Goal: Participate in discussion: Engage in conversation with other users on a specific topic

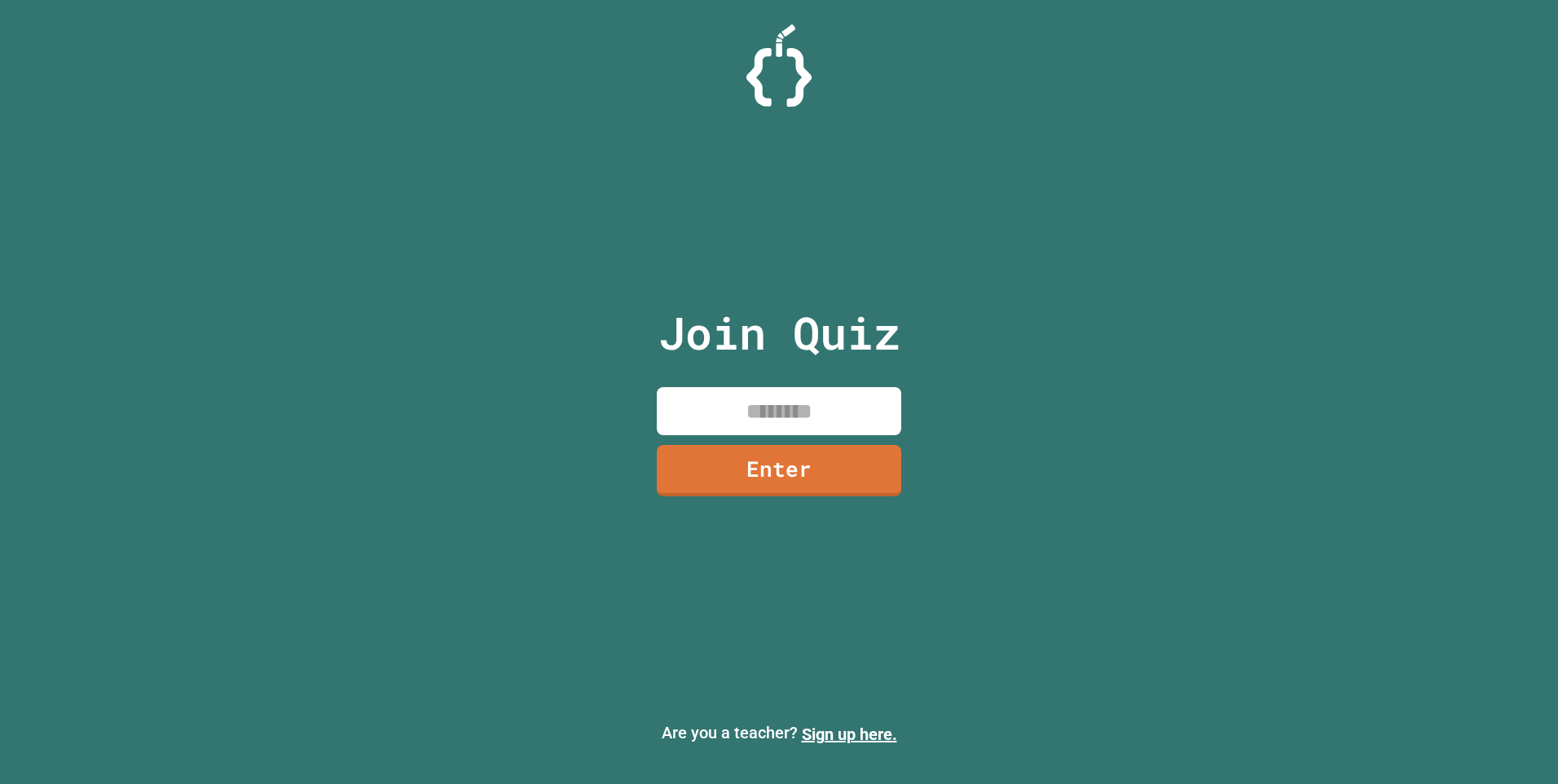
click at [755, 394] on input at bounding box center [779, 411] width 245 height 48
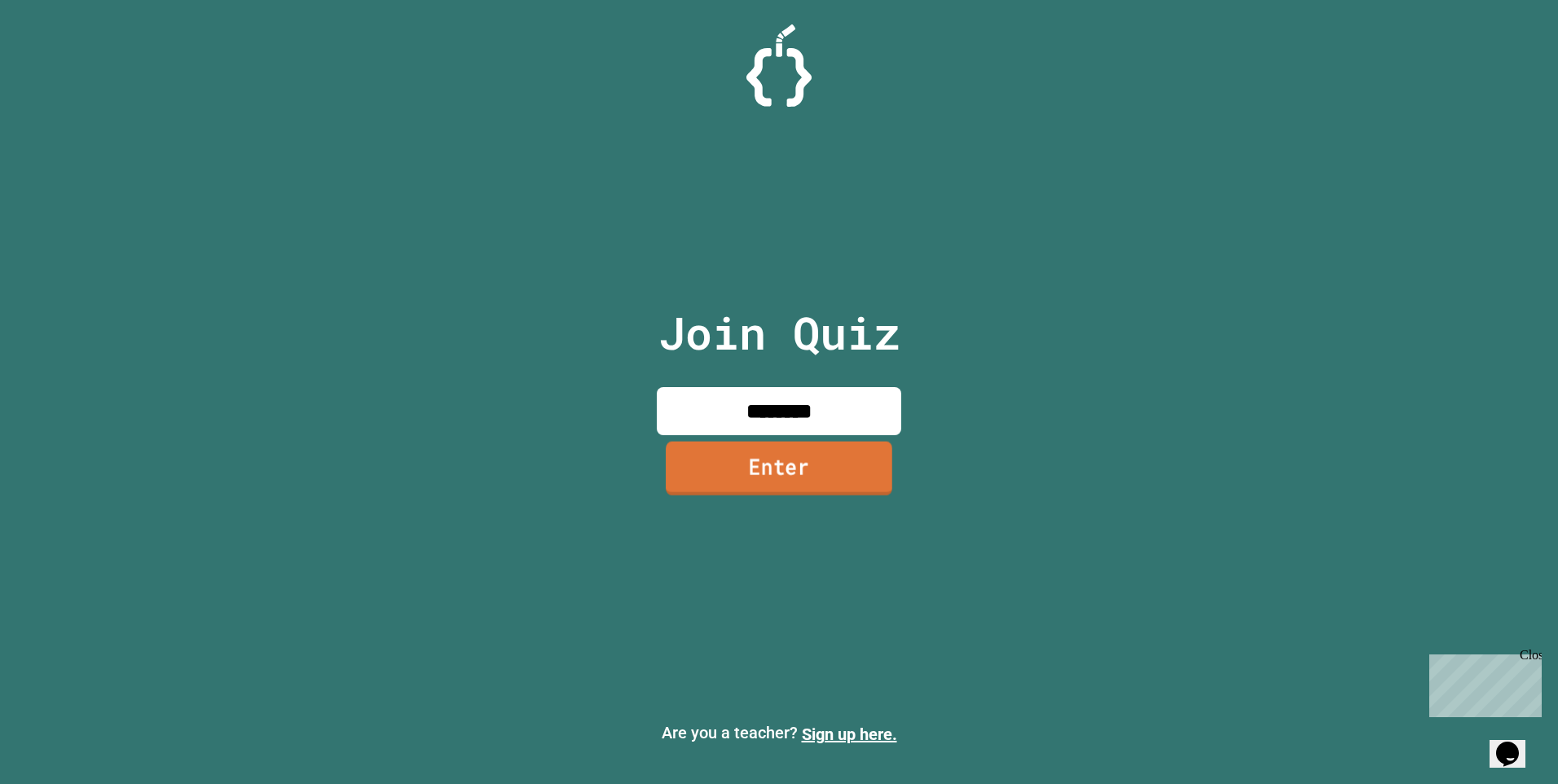
type input "********"
click at [825, 472] on link "Enter" at bounding box center [779, 469] width 238 height 54
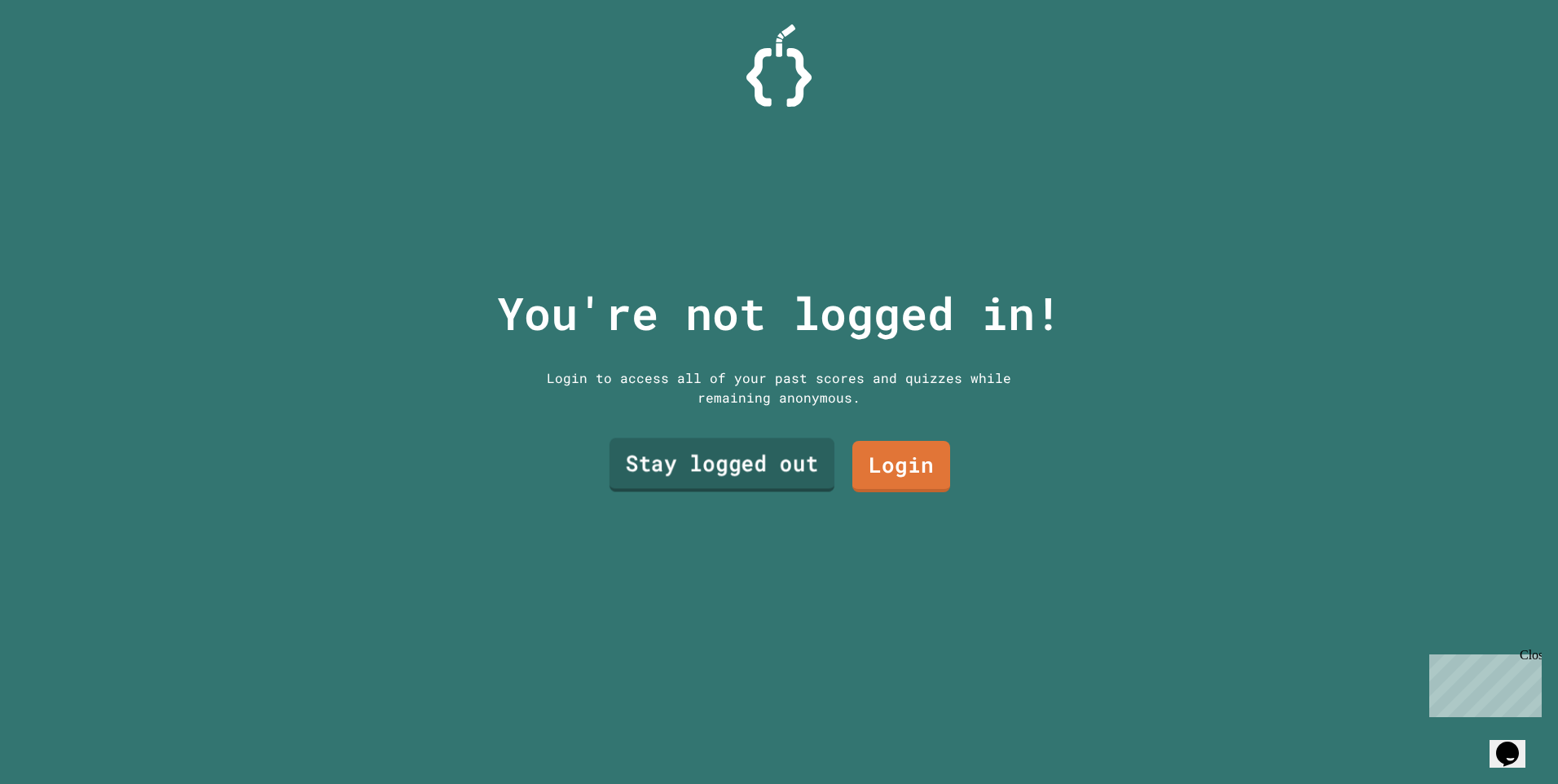
click at [782, 458] on link "Stay logged out" at bounding box center [722, 464] width 225 height 54
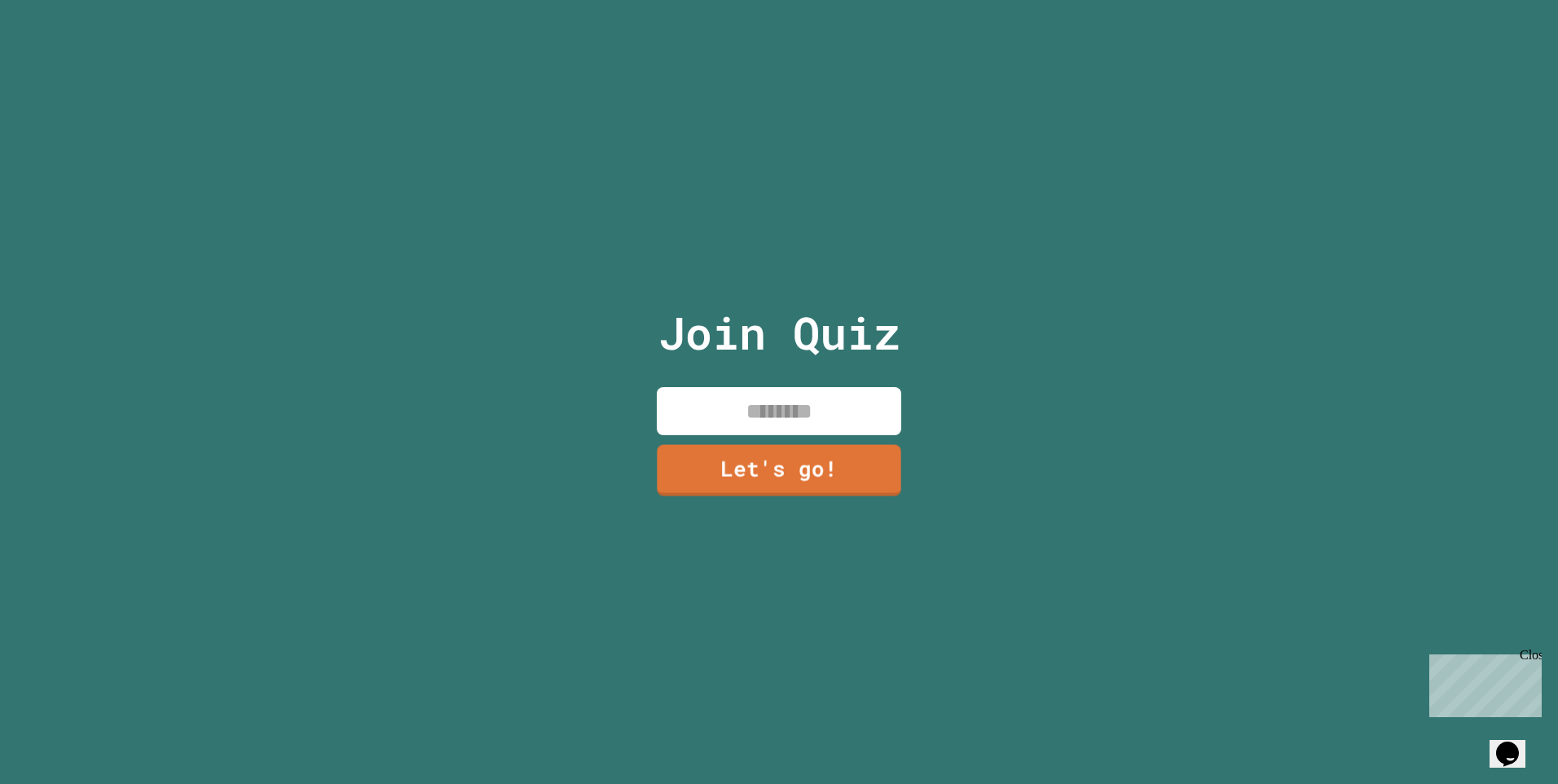
click at [783, 418] on input at bounding box center [779, 411] width 245 height 48
type input "******"
click at [790, 449] on link "Let's go!" at bounding box center [779, 469] width 247 height 54
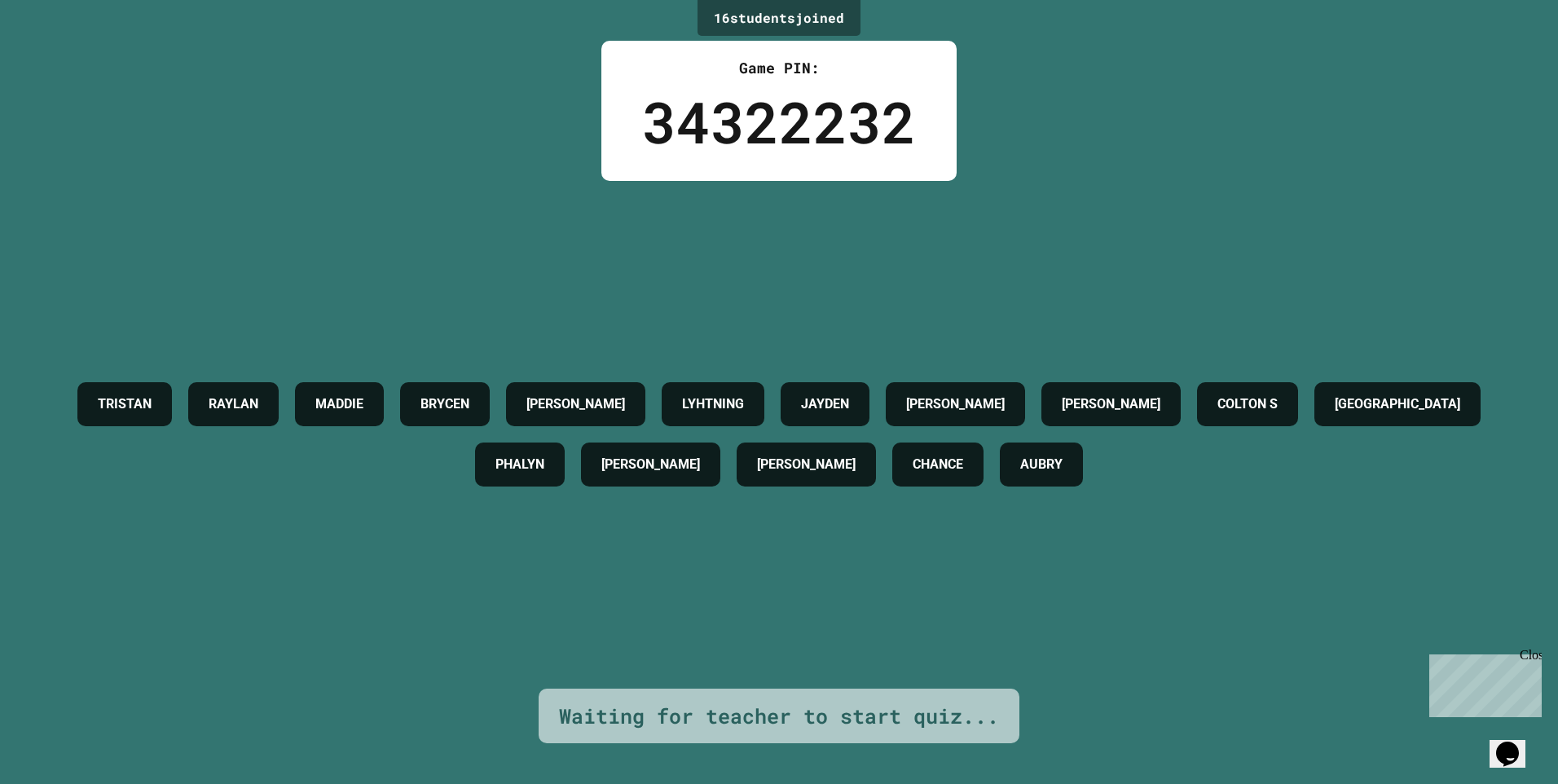
drag, startPoint x: 790, startPoint y: 449, endPoint x: 812, endPoint y: 197, distance: 253.0
click at [811, 196] on div "[PERSON_NAME] [PERSON_NAME] H LYHTNING JAYDEN [PERSON_NAME] [PERSON_NAME] S DRE…" at bounding box center [779, 435] width 1476 height 508
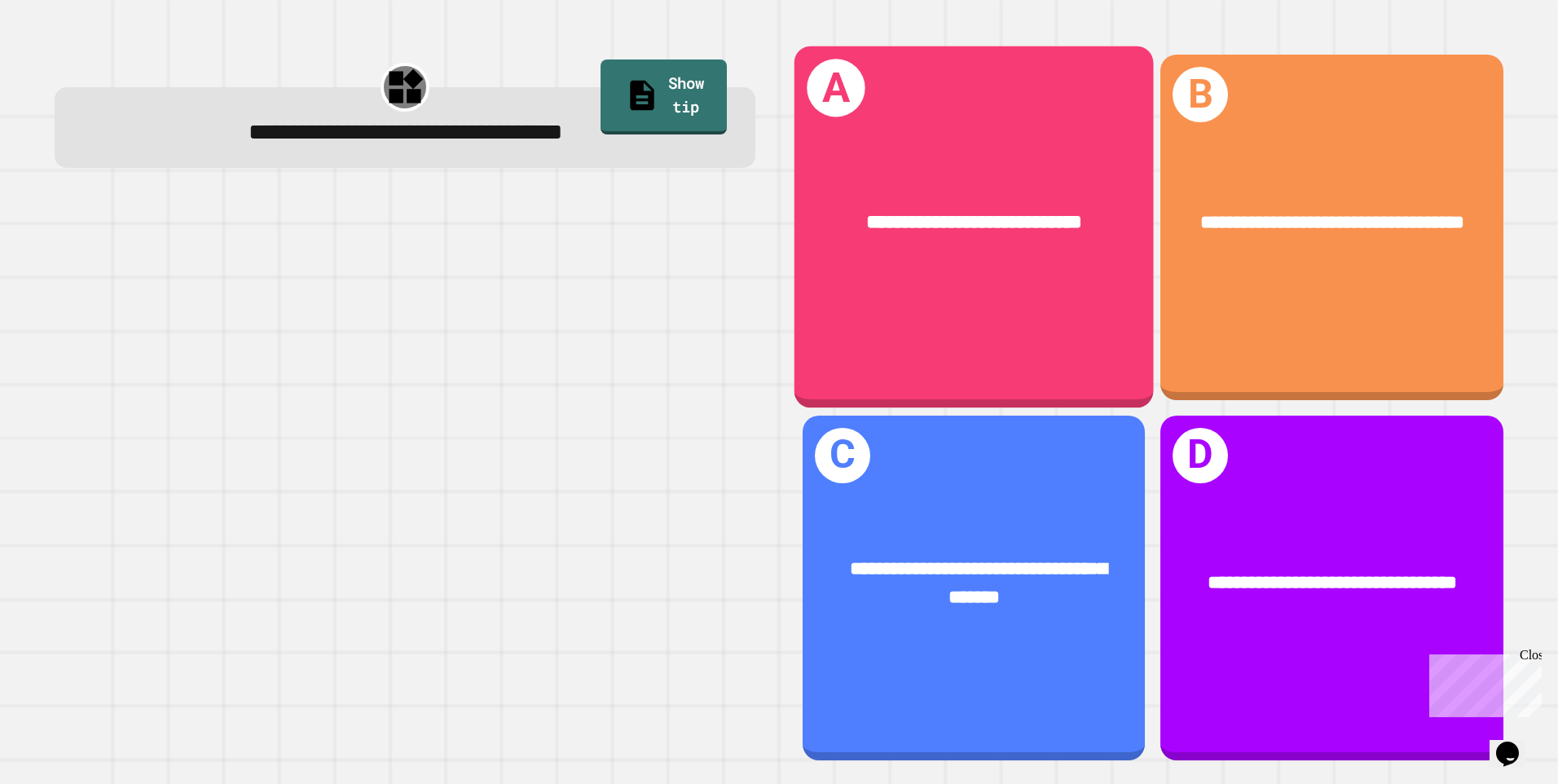
click at [916, 282] on div "**********" at bounding box center [974, 227] width 359 height 362
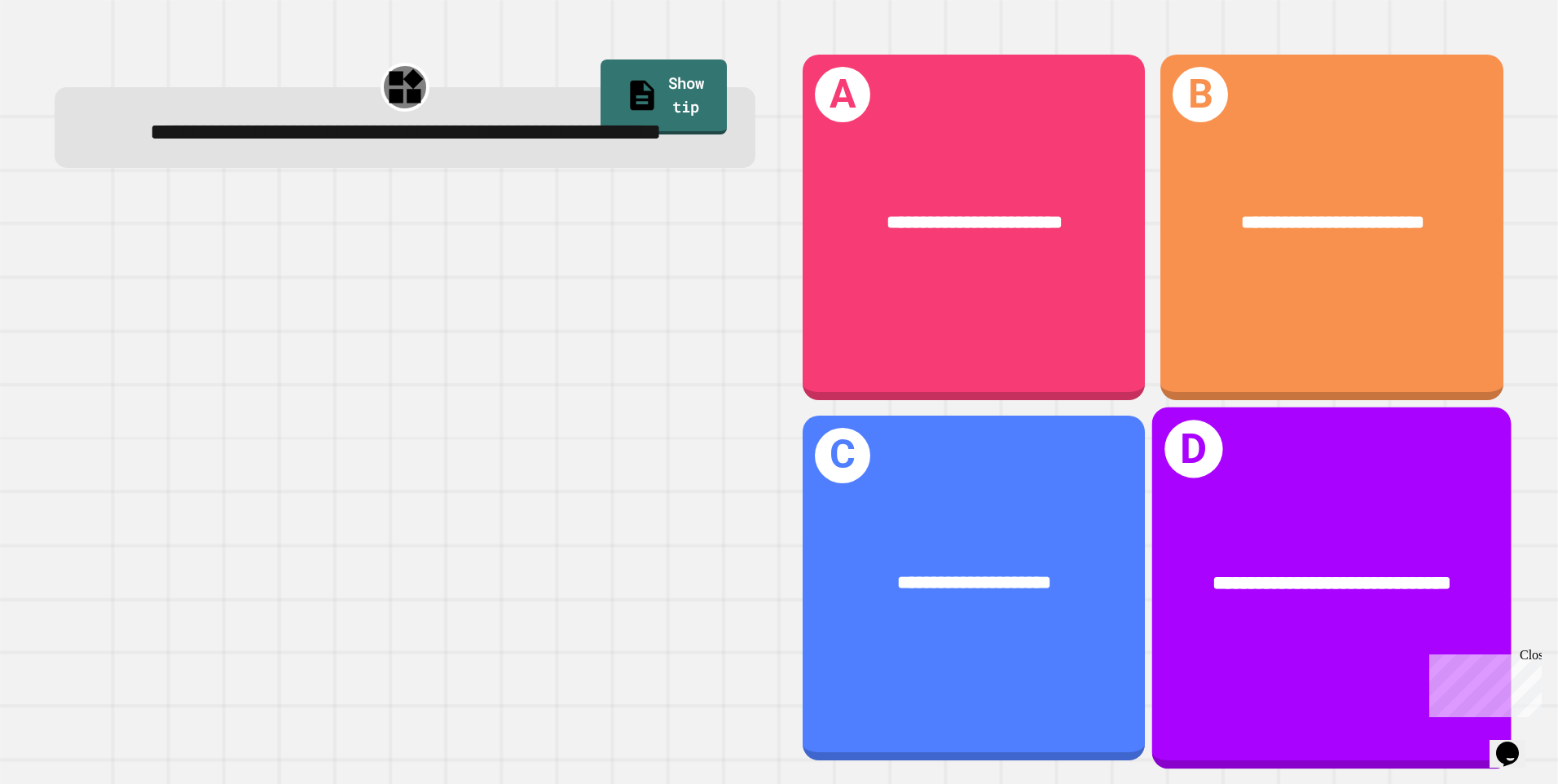
click at [1254, 529] on div "**********" at bounding box center [1332, 583] width 359 height 108
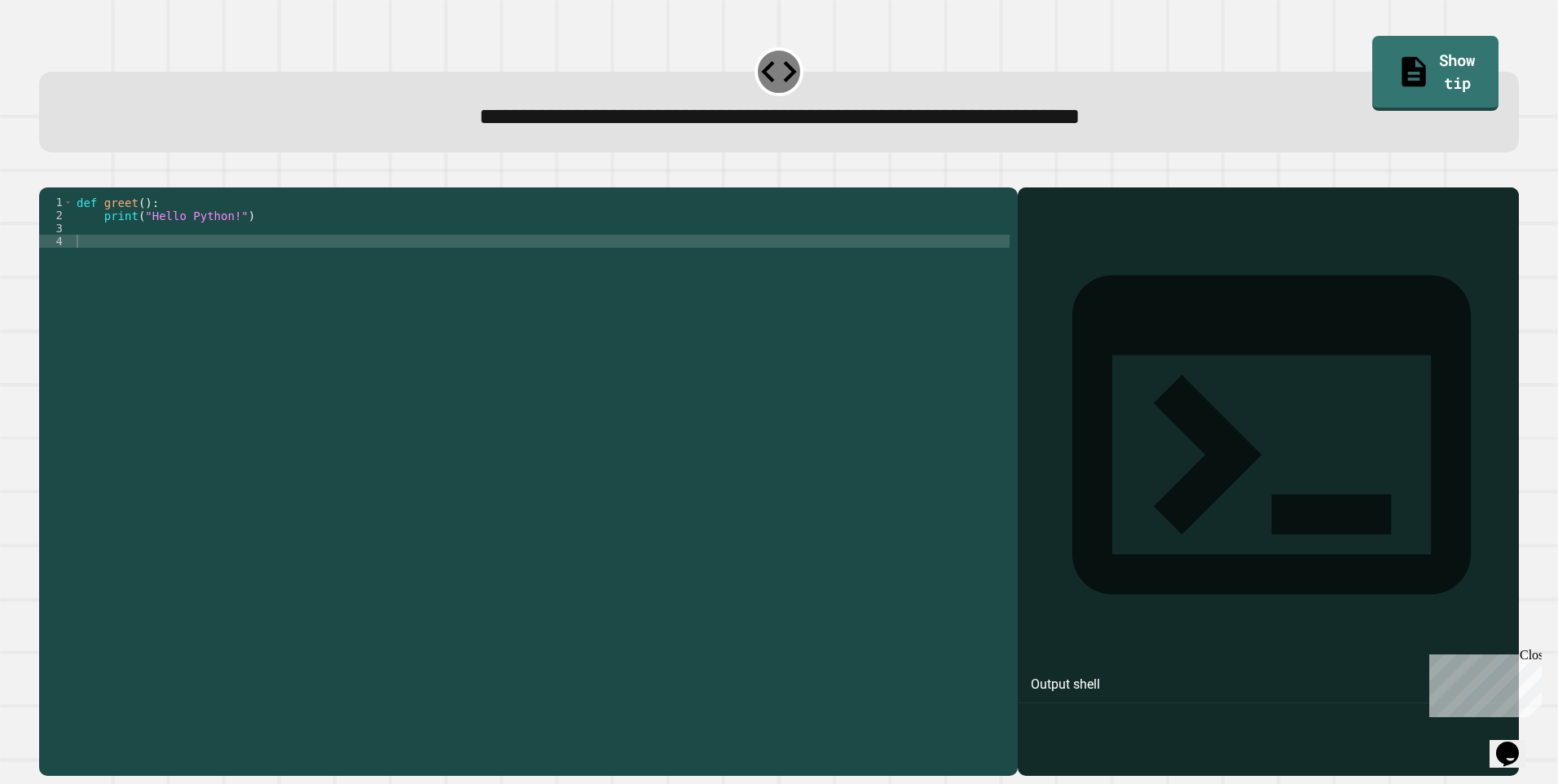
click at [103, 265] on div "def greet ( ) : print ( "Hello Python!" )" at bounding box center [541, 462] width 936 height 535
click at [48, 174] on icon "button" at bounding box center [48, 174] width 0 height 0
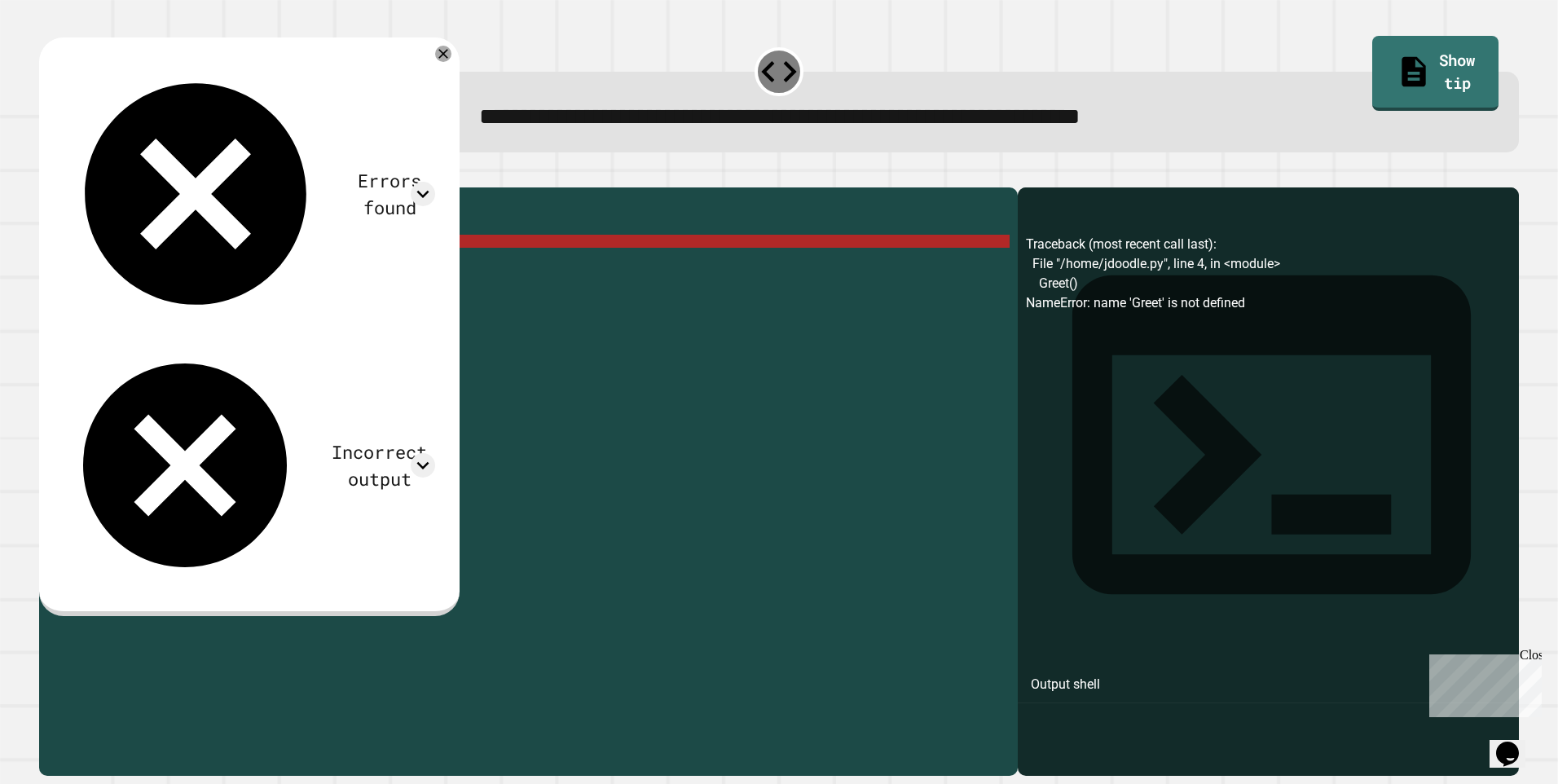
click at [80, 276] on div "def greet ( ) : print ( "Hello Python!" ) Greet ( )" at bounding box center [541, 462] width 936 height 535
click at [84, 265] on div "def greet ( ) : print ( "Hello Python!" ) Greet ( )" at bounding box center [541, 462] width 936 height 535
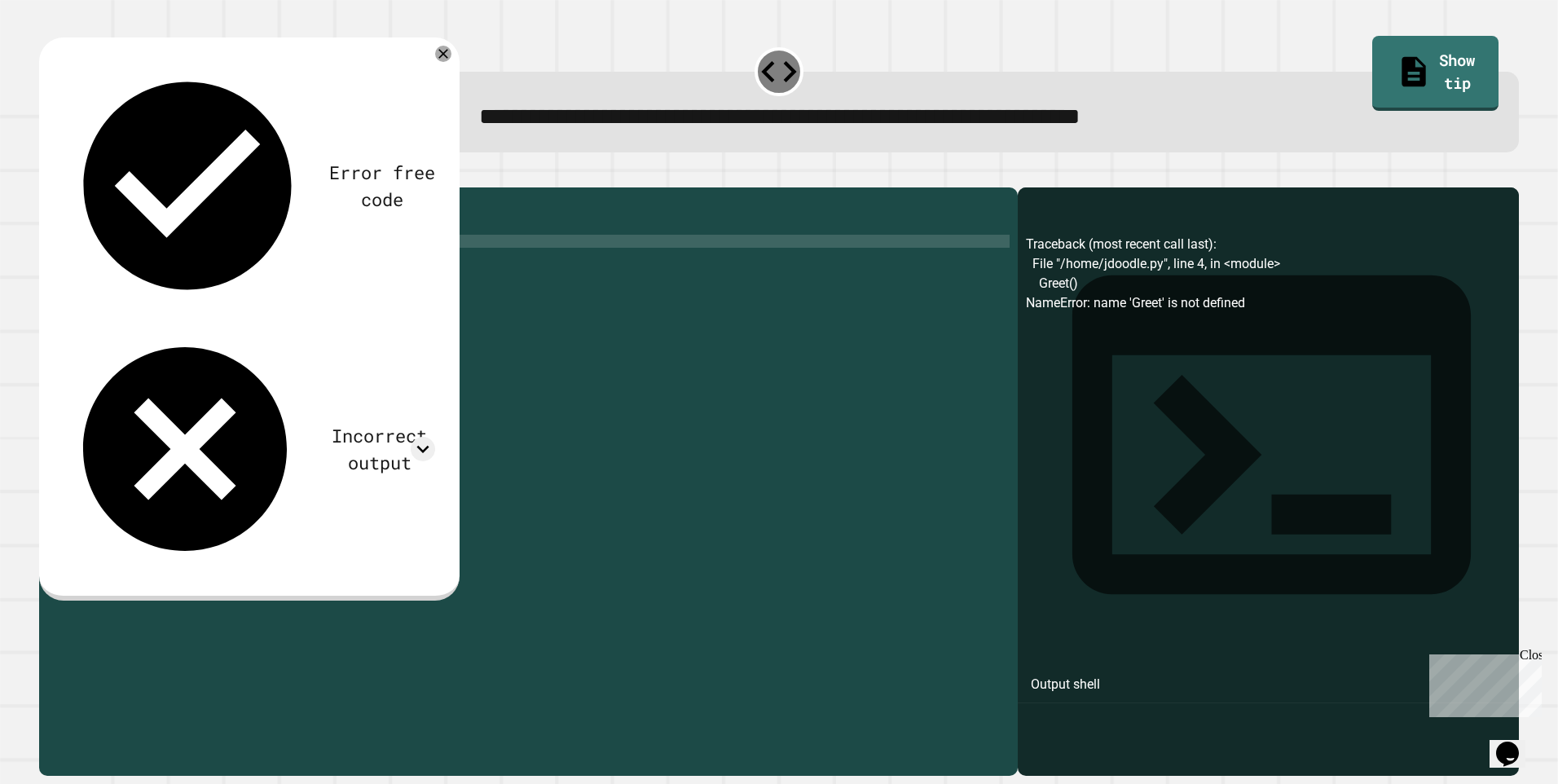
scroll to position [0, 0]
type textarea "*******"
click at [62, 189] on icon "button" at bounding box center [59, 184] width 9 height 11
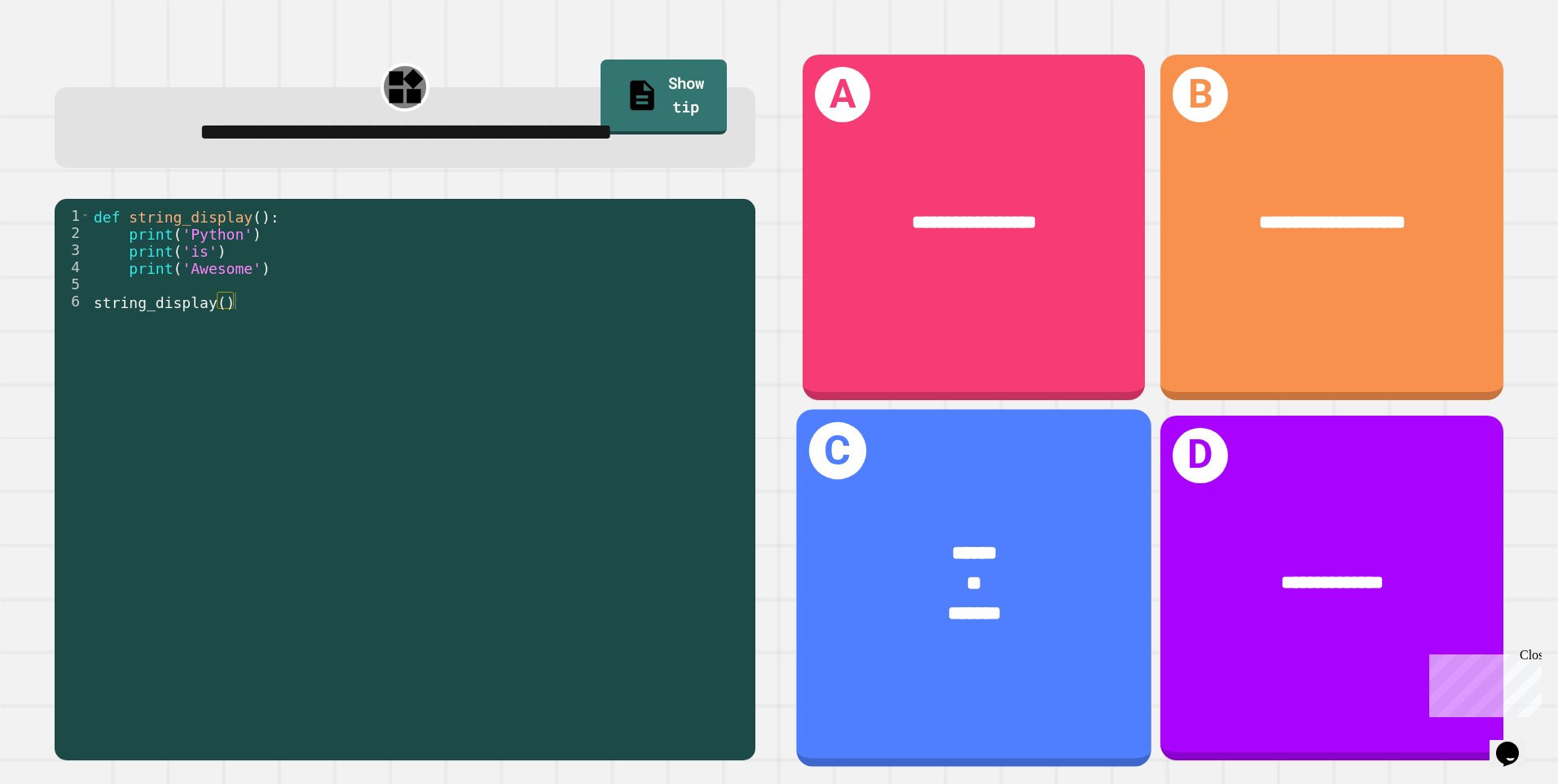
click at [1047, 538] on div "******" at bounding box center [975, 553] width 277 height 30
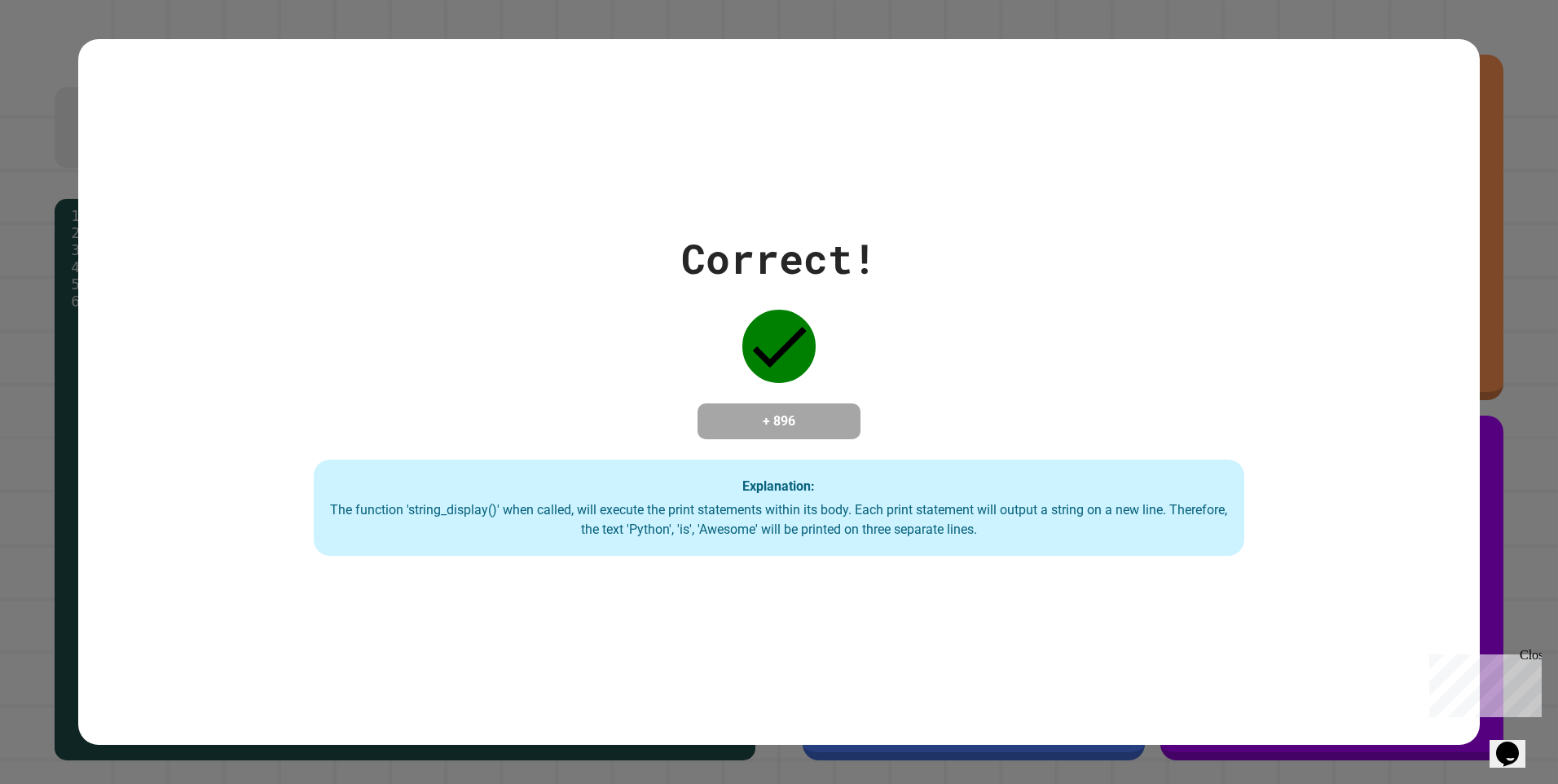
drag, startPoint x: 1047, startPoint y: 532, endPoint x: 1023, endPoint y: 663, distance: 133.2
click at [1022, 669] on div "Correct! + 896 Explanation: The function 'string_display()' when called, will e…" at bounding box center [779, 392] width 1402 height 706
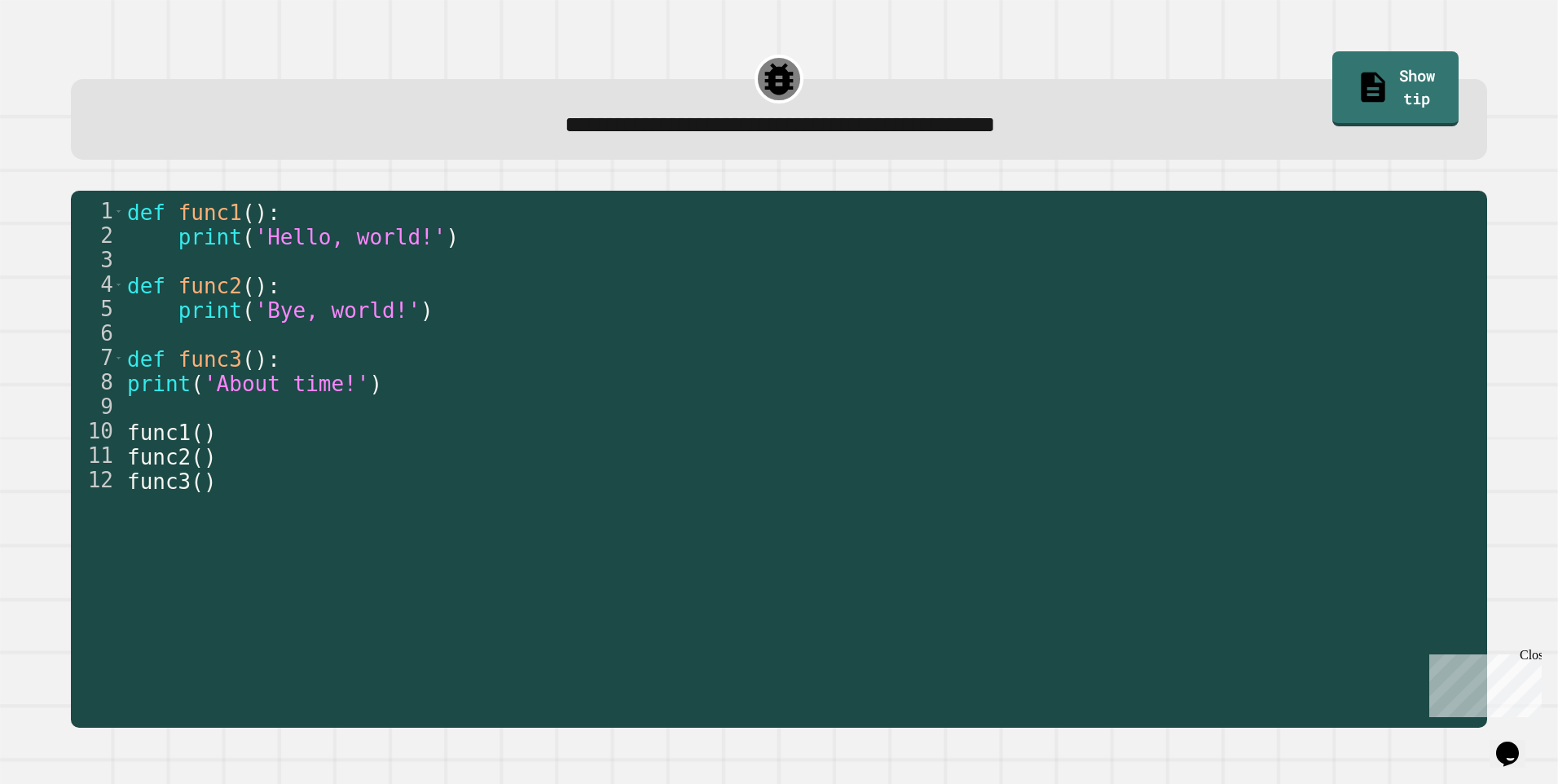
drag, startPoint x: 205, startPoint y: 414, endPoint x: 61, endPoint y: 527, distance: 183.0
click at [61, 527] on div "1 2 3 4 5 6 7 8 9 10 11 12 def func1 ( ) : print ( 'Hello, world!' ) def func2 …" at bounding box center [779, 458] width 1447 height 568
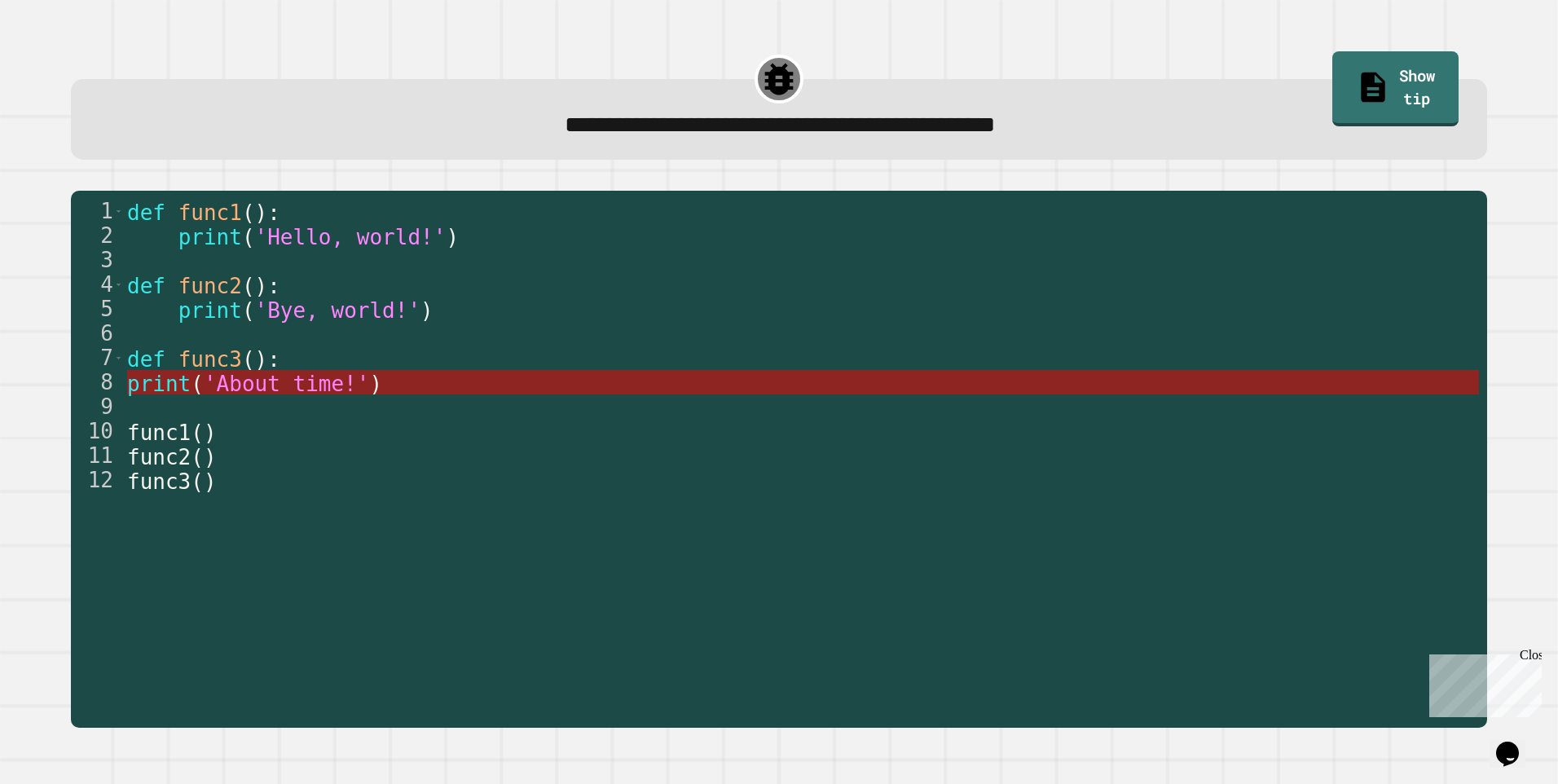
click at [190, 389] on span "print" at bounding box center [159, 383] width 63 height 25
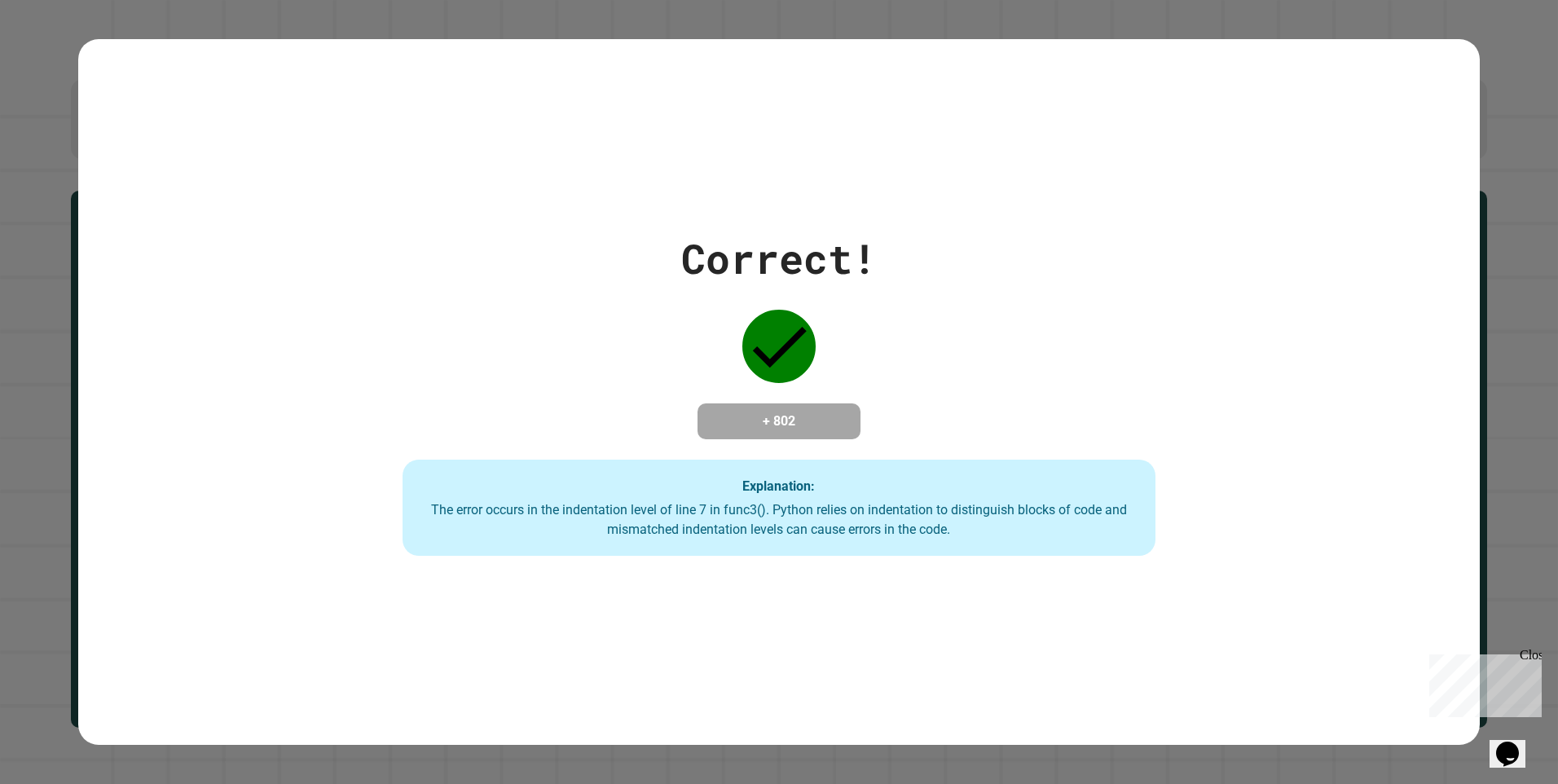
click at [1532, 655] on div "Close" at bounding box center [1530, 658] width 20 height 20
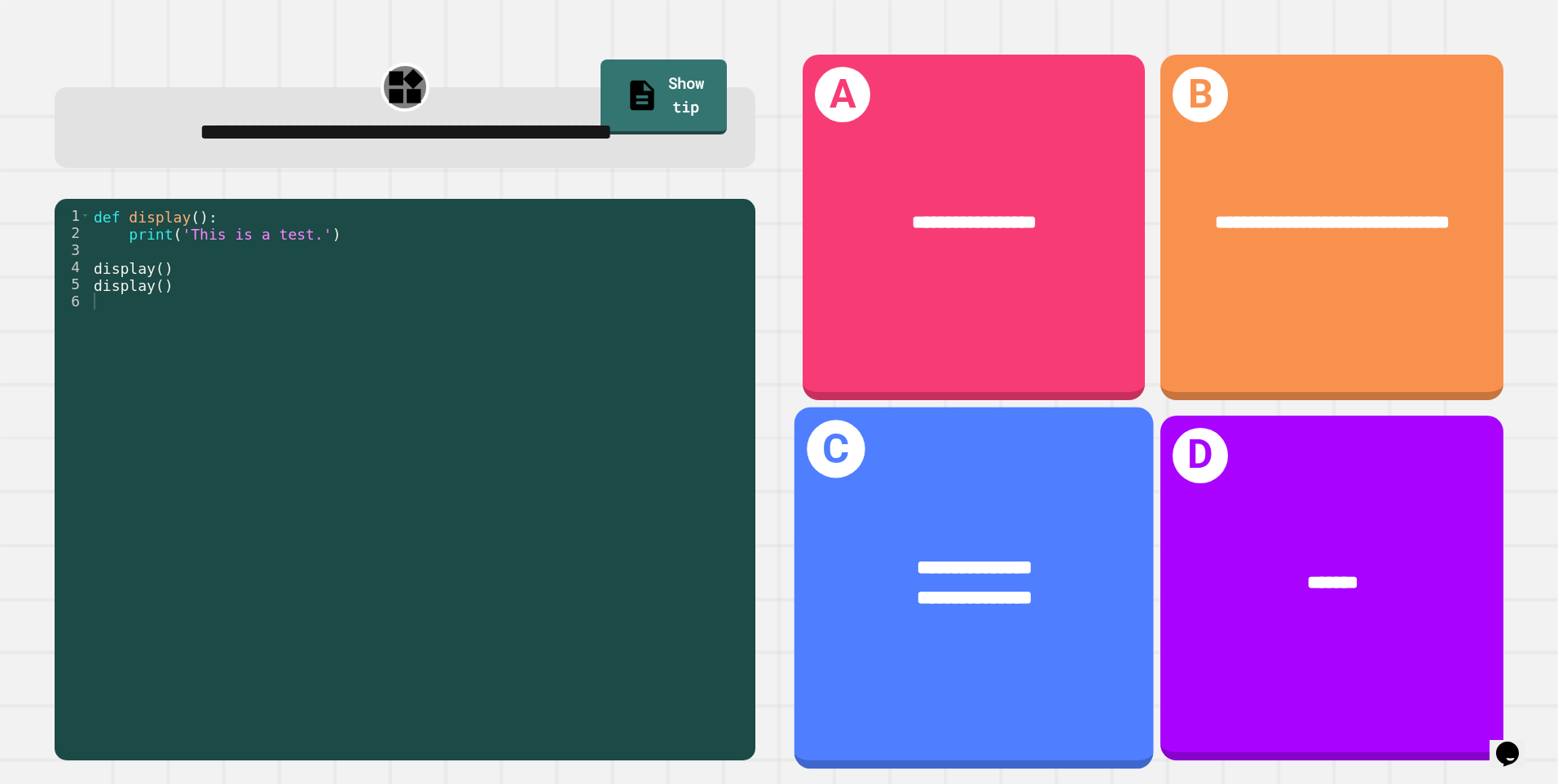
click at [1124, 535] on div "**********" at bounding box center [974, 584] width 359 height 139
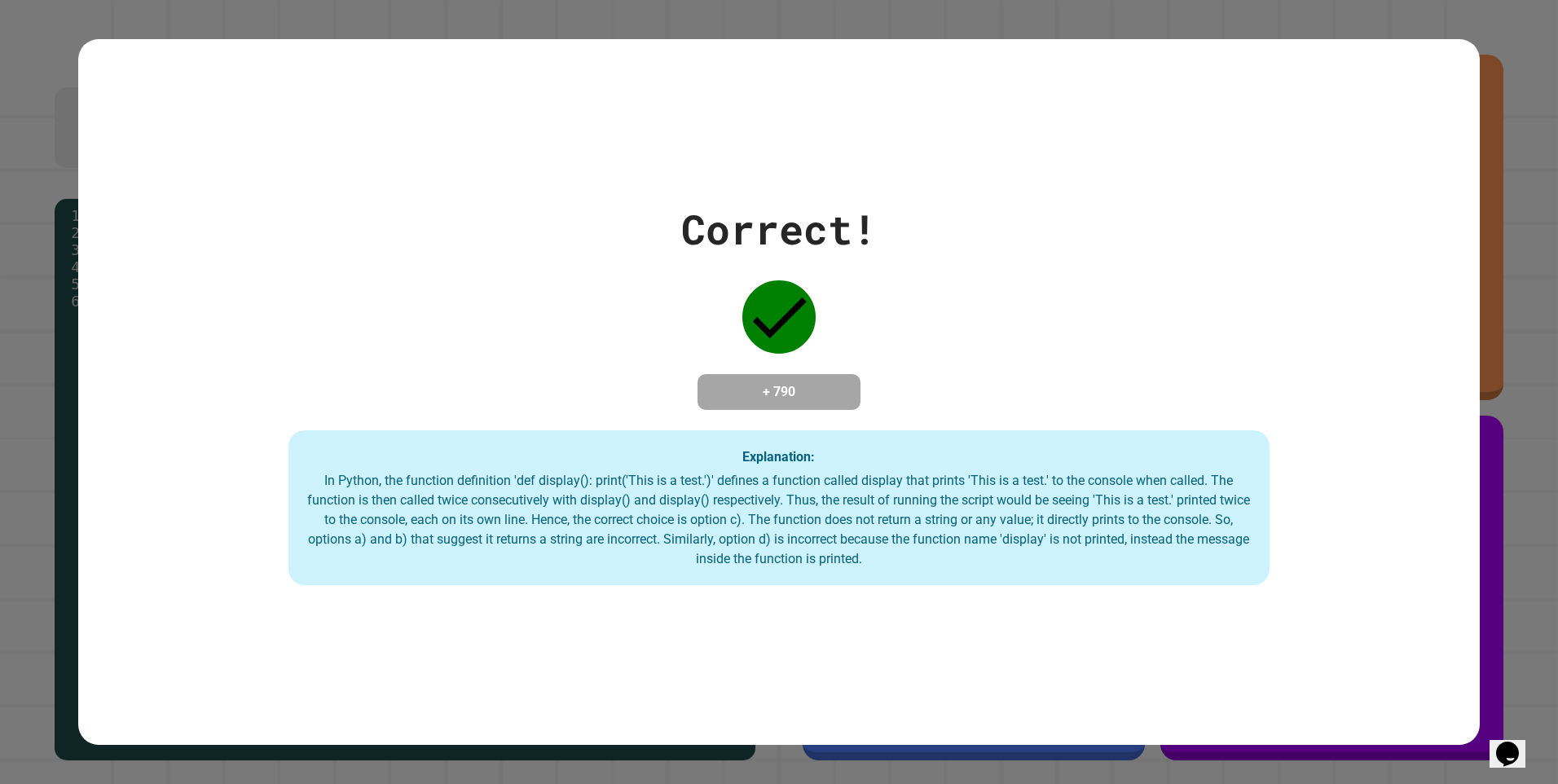
drag, startPoint x: 1177, startPoint y: 480, endPoint x: 1088, endPoint y: 324, distance: 179.6
click at [1088, 324] on div "Correct! + 790 Explanation: In Python, the function definition 'def display(): …" at bounding box center [779, 392] width 1402 height 386
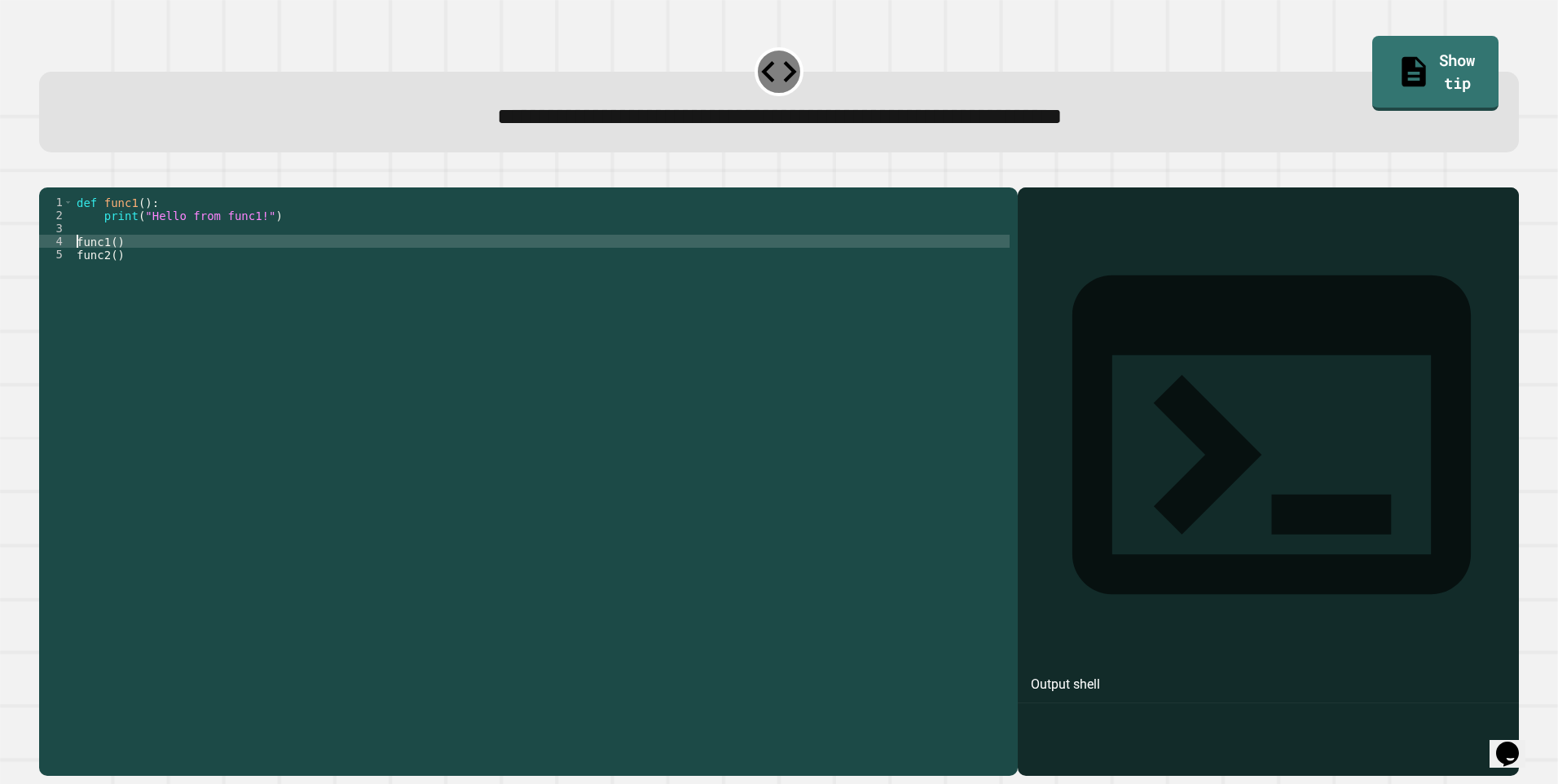
click at [77, 268] on div "def func1 ( ) : print ( "Hello from func1!" ) func1 ( ) func2 ( )" at bounding box center [541, 462] width 936 height 535
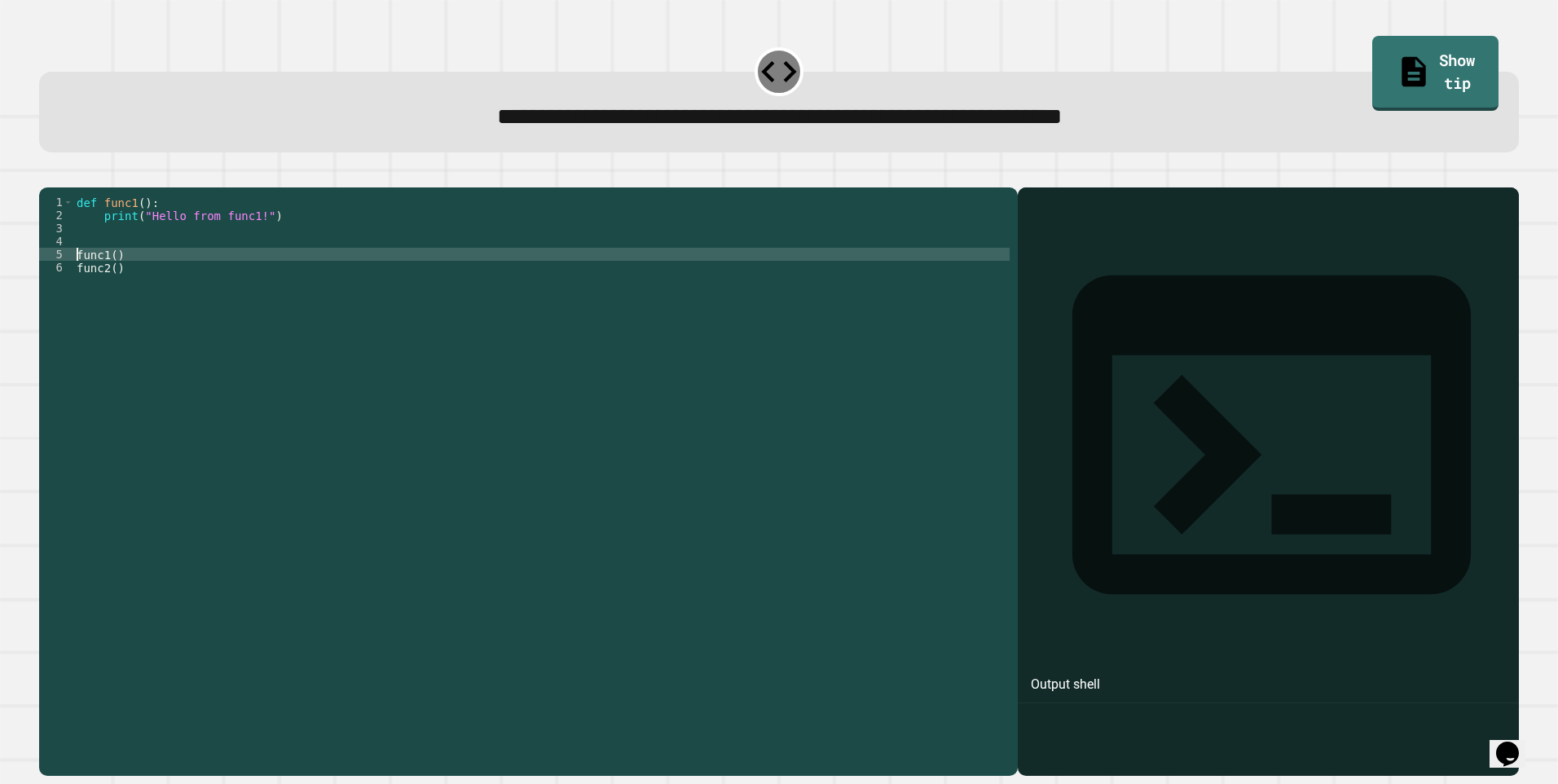
type textarea "*******"
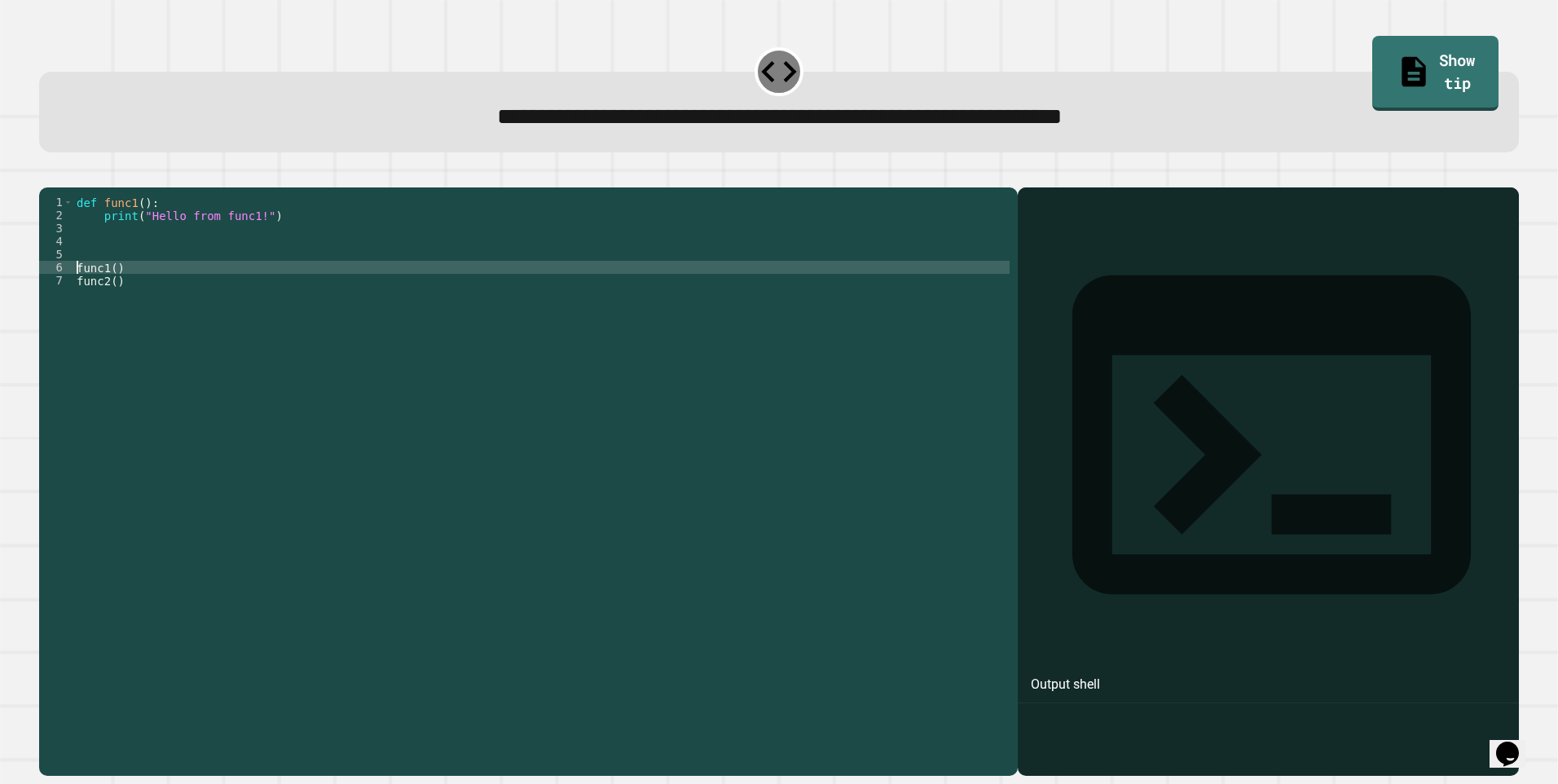
click at [69, 260] on div "5" at bounding box center [56, 254] width 34 height 13
click at [81, 273] on div "def func1 ( ) : print ( "Hello from func1!" ) func1 ( ) func2 ( )" at bounding box center [541, 462] width 936 height 535
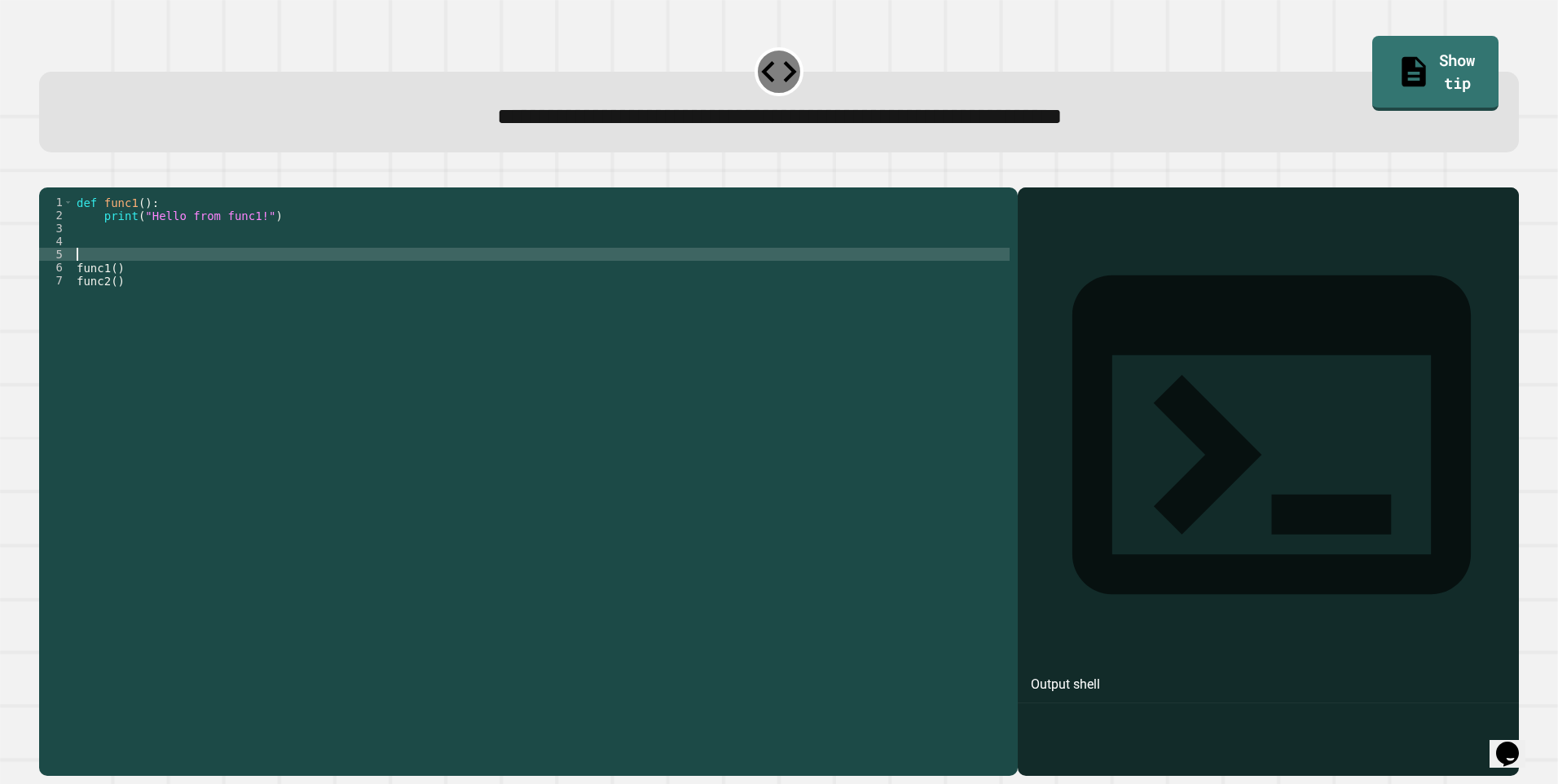
type textarea "*"
drag, startPoint x: 126, startPoint y: 275, endPoint x: 146, endPoint y: 270, distance: 20.6
click at [127, 275] on div "def func1 ( ) : print ( "Hello from func1!" ) def fun ( ) func1 ( ) func2 ( )" at bounding box center [541, 462] width 936 height 535
click at [153, 275] on div "def func1 ( ) : print ( "Hello from func1!" ) def fun1 ( ) func1 ( ) func2 ( )" at bounding box center [541, 462] width 936 height 535
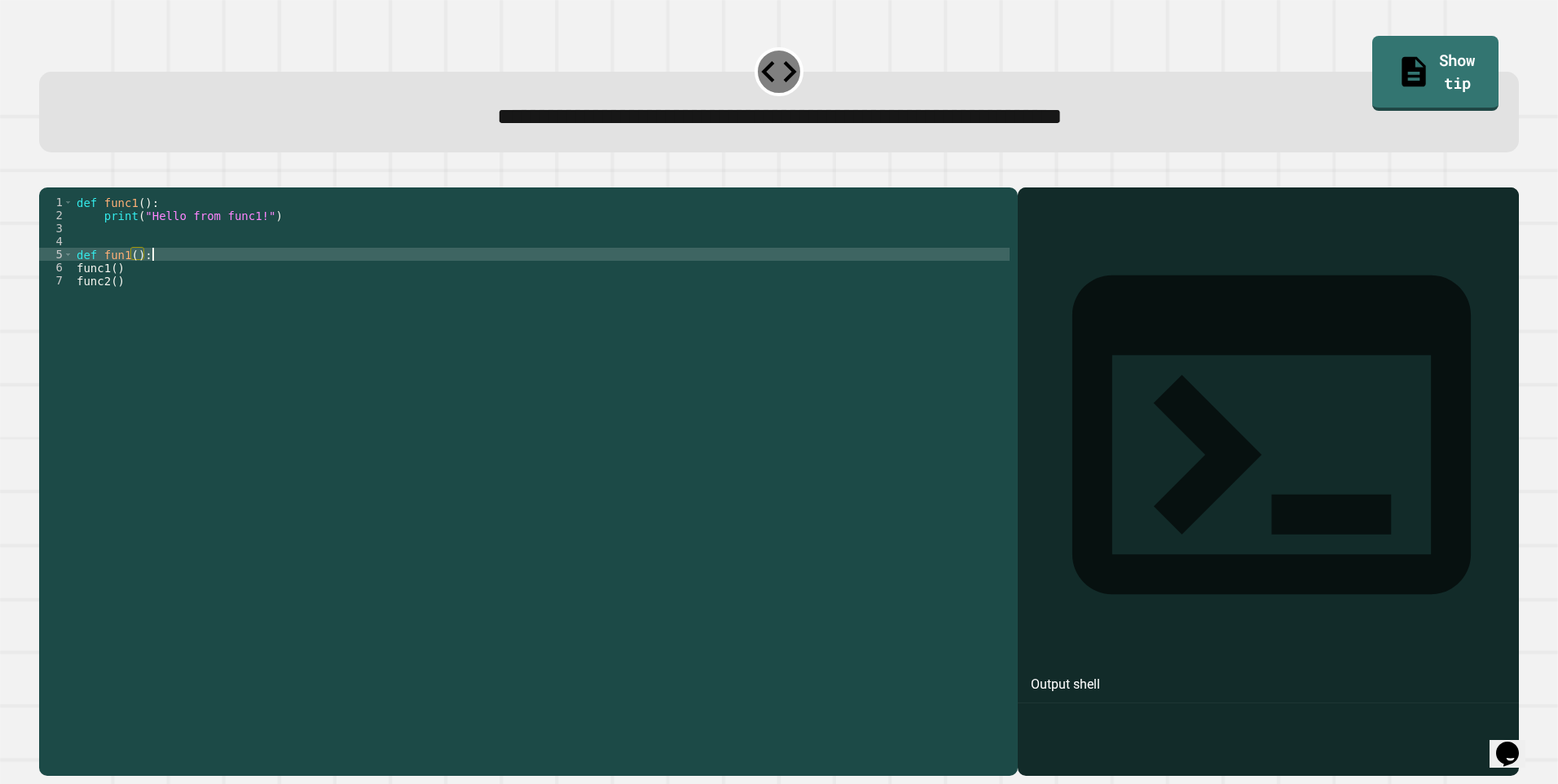
scroll to position [0, 4]
drag, startPoint x: 63, startPoint y: 277, endPoint x: 72, endPoint y: 281, distance: 9.8
click at [63, 260] on span "Toggle code folding, row 5" at bounding box center [68, 254] width 9 height 13
click at [72, 260] on span "Toggle code folding, row 5" at bounding box center [68, 254] width 9 height 13
click at [77, 278] on div "def func1 ( ) : print ( "Hello from func1!" ) def fun1 ( ) : func1 ( ) func2 ( )" at bounding box center [541, 462] width 936 height 535
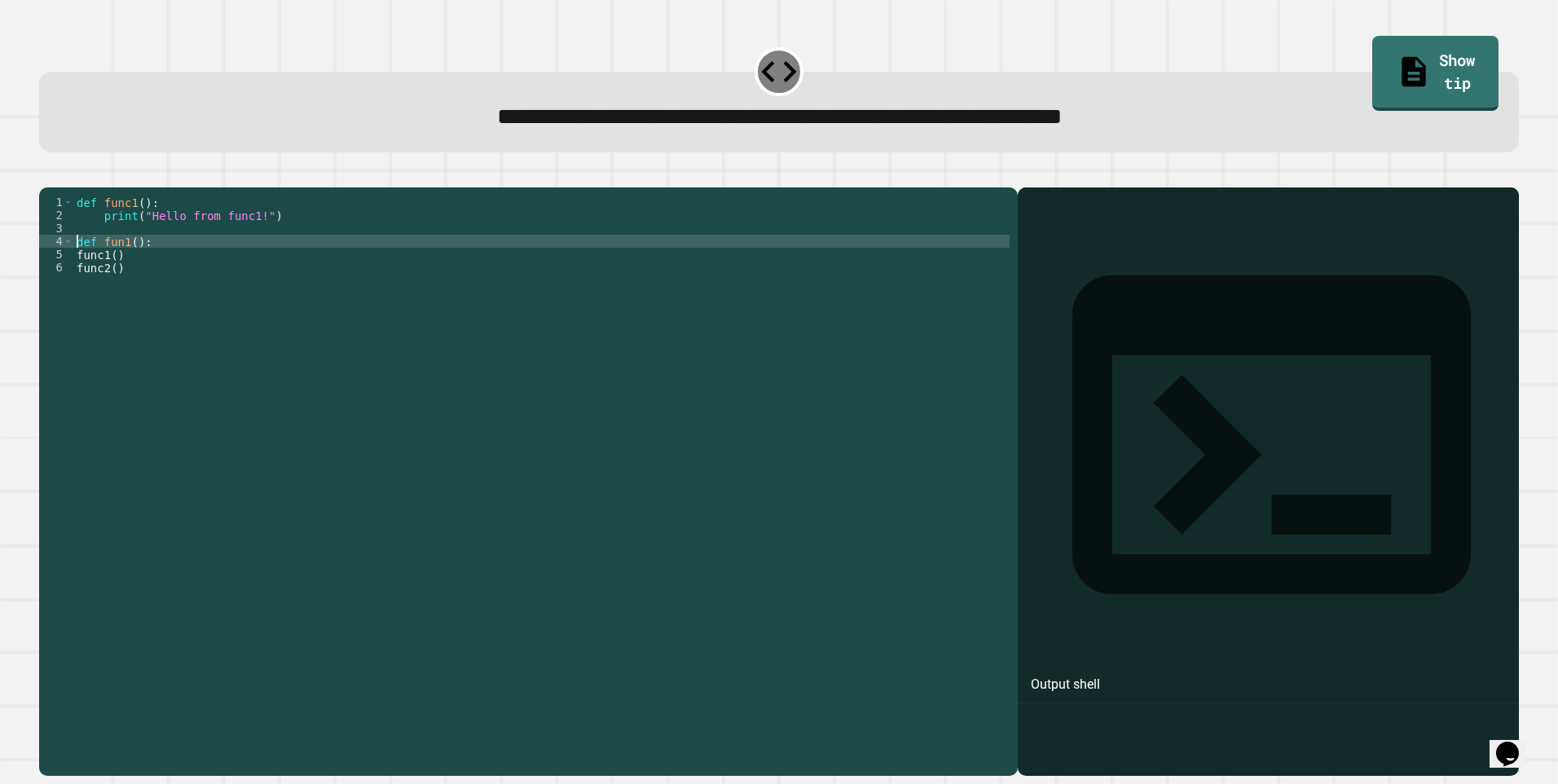
drag, startPoint x: 76, startPoint y: 280, endPoint x: 144, endPoint y: 263, distance: 70.1
click at [83, 280] on div "def func1 ( ) : print ( "Hello from func1!" ) def fun1 ( ) : func1 ( ) func2 ( )" at bounding box center [541, 462] width 936 height 535
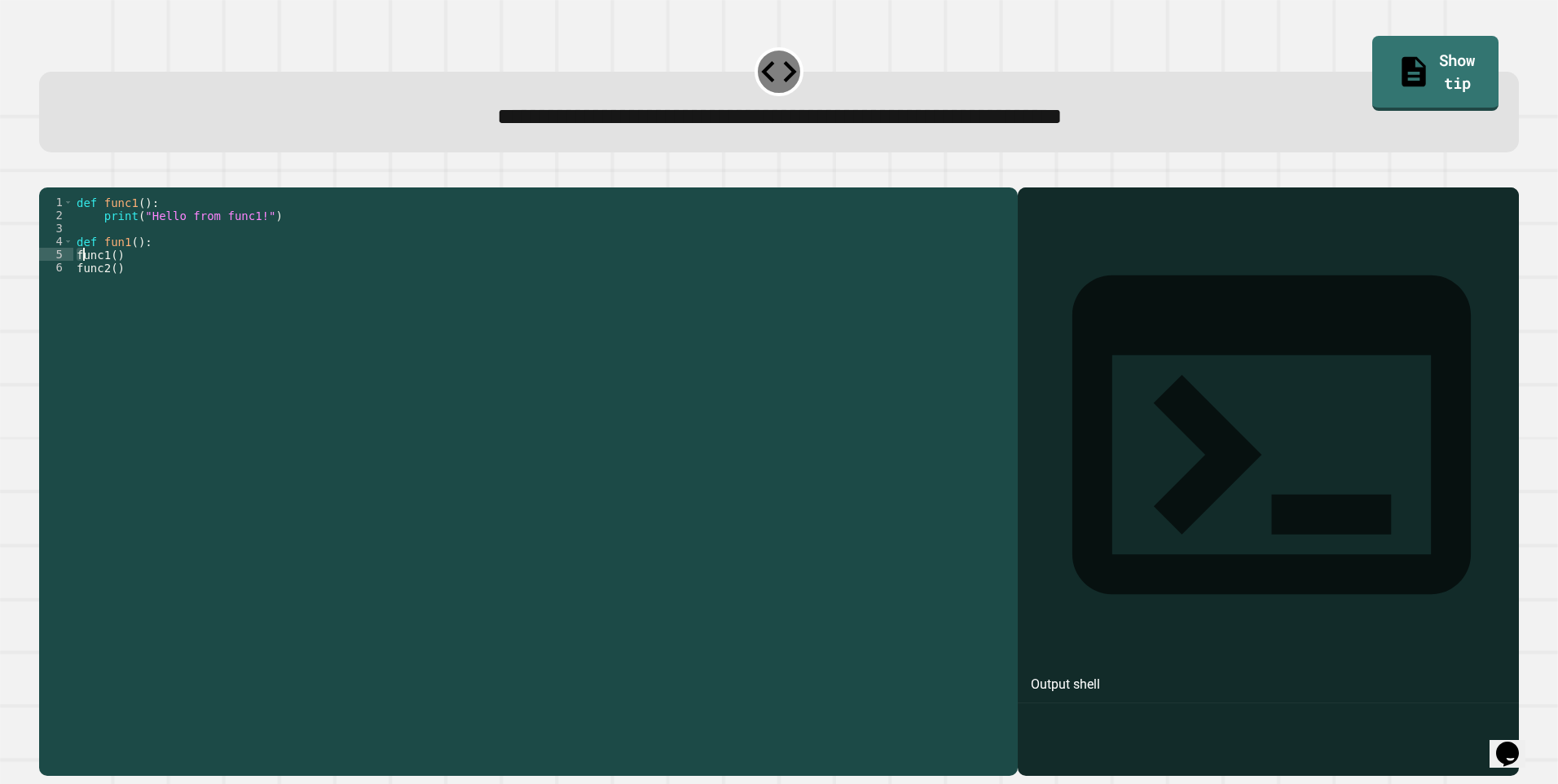
scroll to position [0, 3]
click at [76, 279] on div "def func1 ( ) : print ( "Hello from func1!" ) def fun1 ( ) : func1 ( ) func2 ( )" at bounding box center [541, 449] width 936 height 509
click at [136, 293] on div "def func1 ( ) : print ( "Hello from func1!" ) def fun1 ( ) : \ func1 ( ) func2 …" at bounding box center [541, 462] width 936 height 535
click at [81, 282] on div "def func1 ( ) : print ( "Hello from func1!" ) def fun1 ( ) : \ func1 ( ) func2 …" at bounding box center [541, 462] width 936 height 535
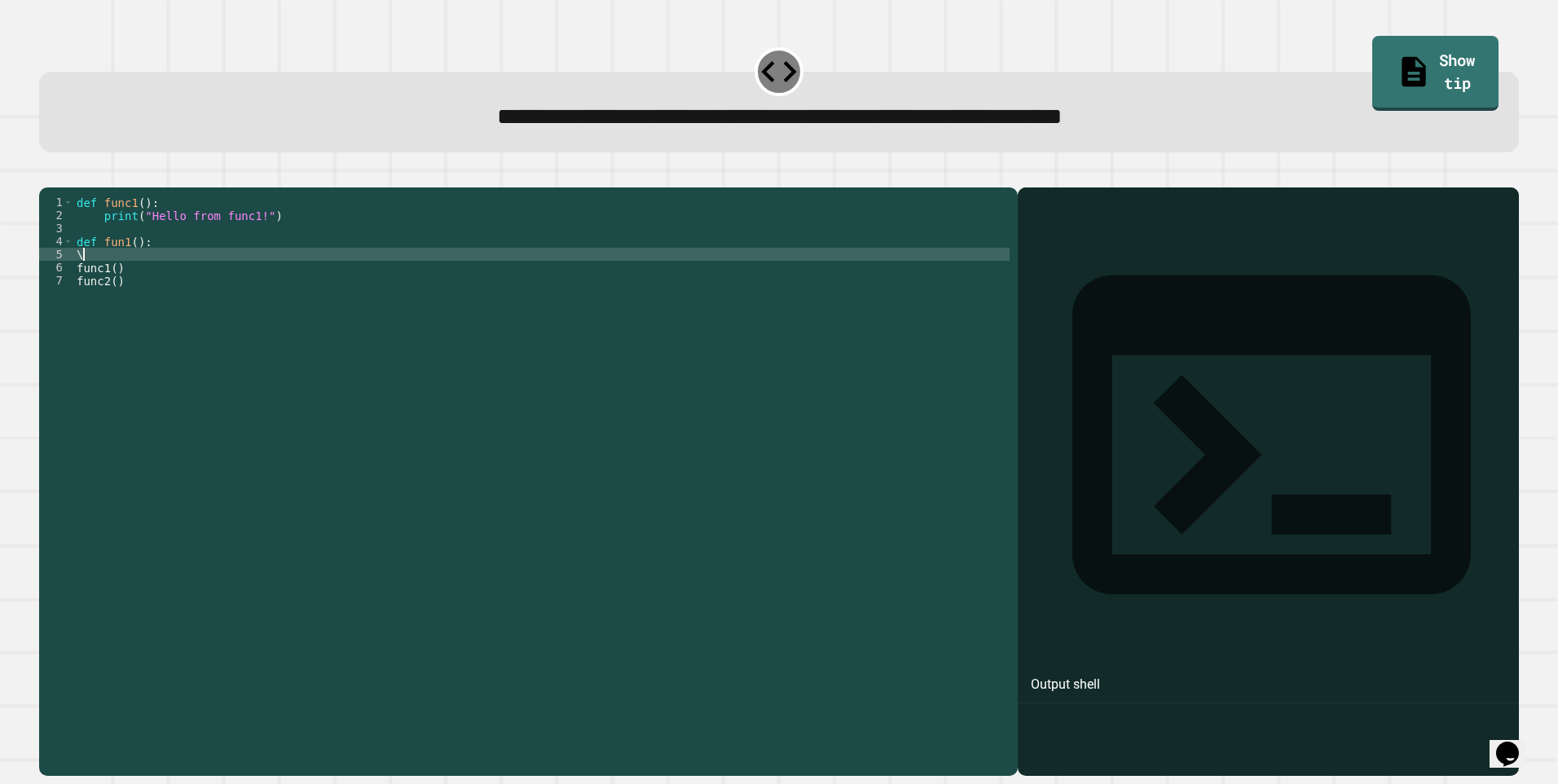
type textarea "*"
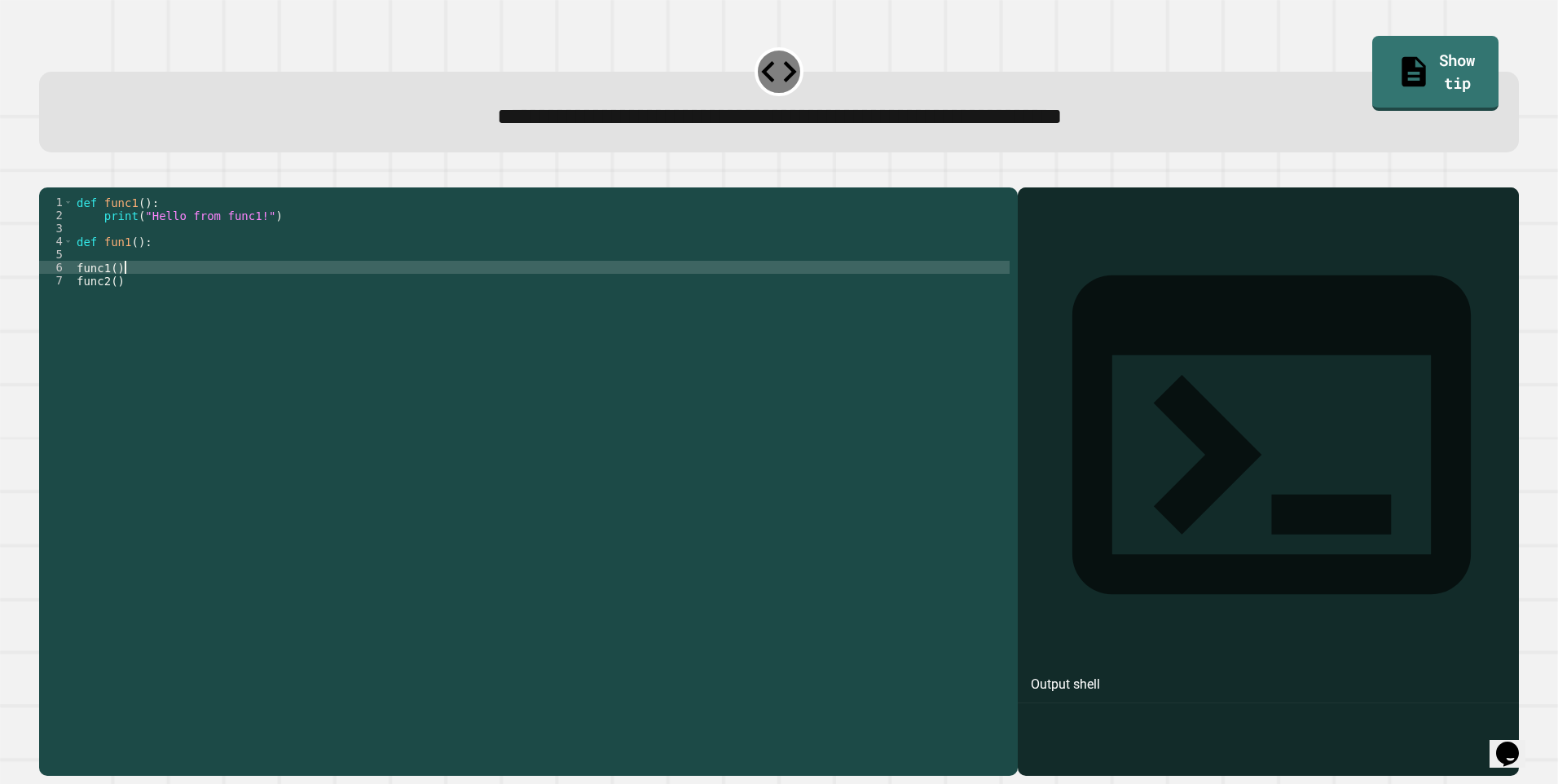
click at [135, 293] on div "def func1 ( ) : print ( "Hello from func1!" ) def fun1 ( ) : func1 ( ) func2 ( )" at bounding box center [541, 462] width 936 height 535
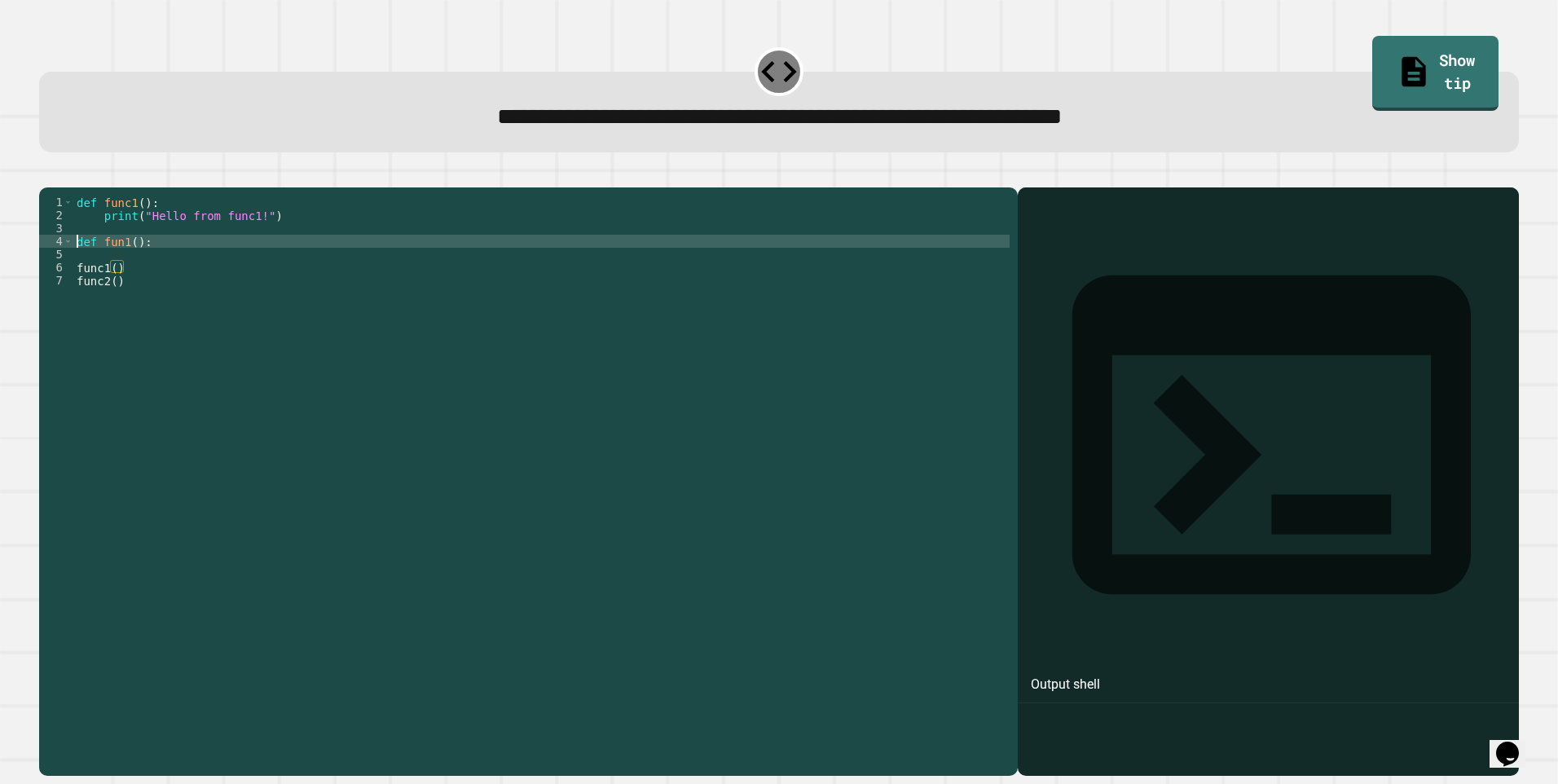
click at [73, 271] on div "def func1 ( ) : print ( "Hello from func1!" ) def fun1 ( ) : func1 ( ) func2 ( )" at bounding box center [541, 462] width 936 height 535
click at [76, 278] on div "def func1 ( ) : print ( "Hello from func1!" ) def fun1 ( ) : func1 ( ) func2 ( )" at bounding box center [541, 462] width 936 height 535
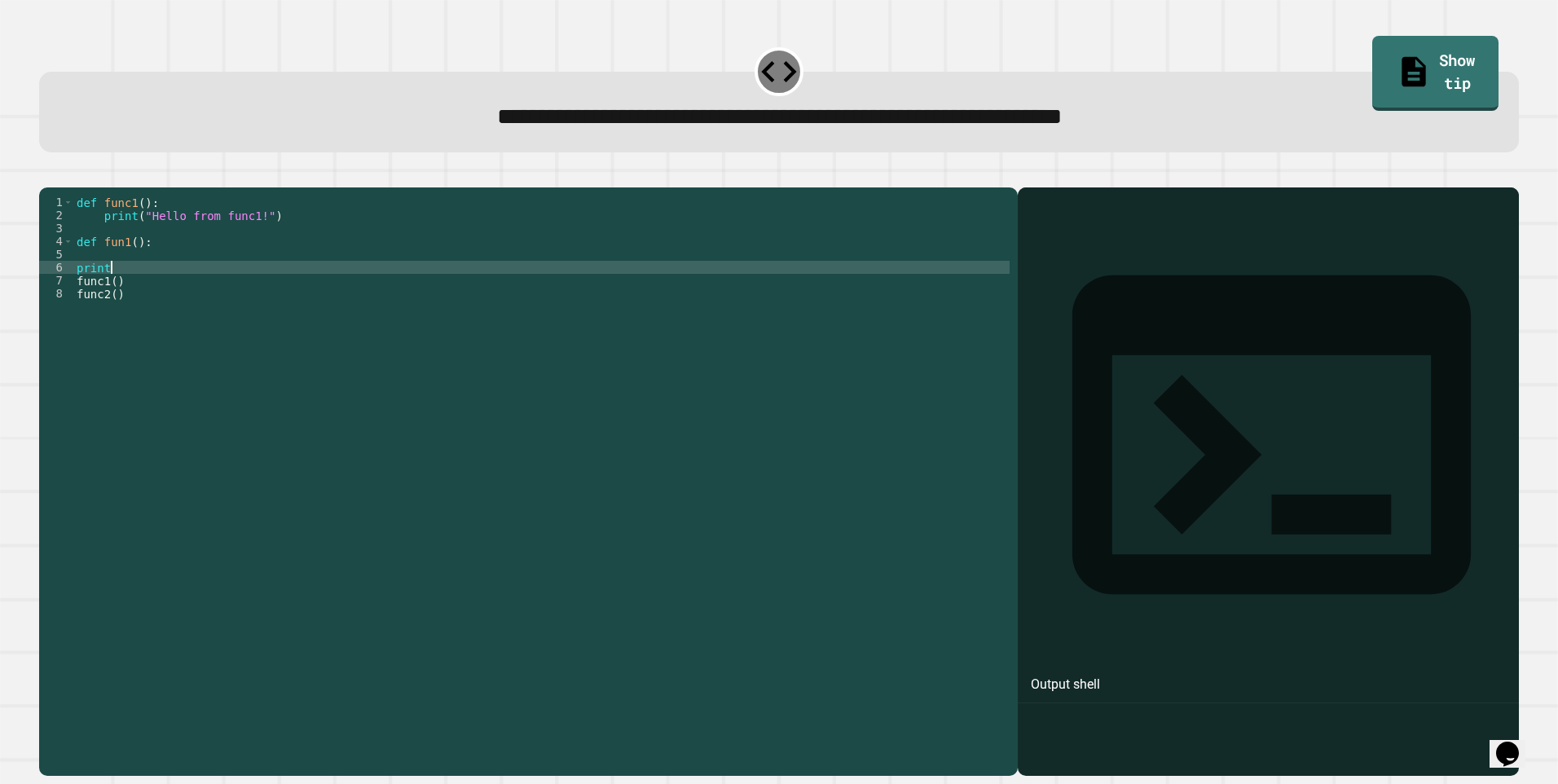
scroll to position [0, 2]
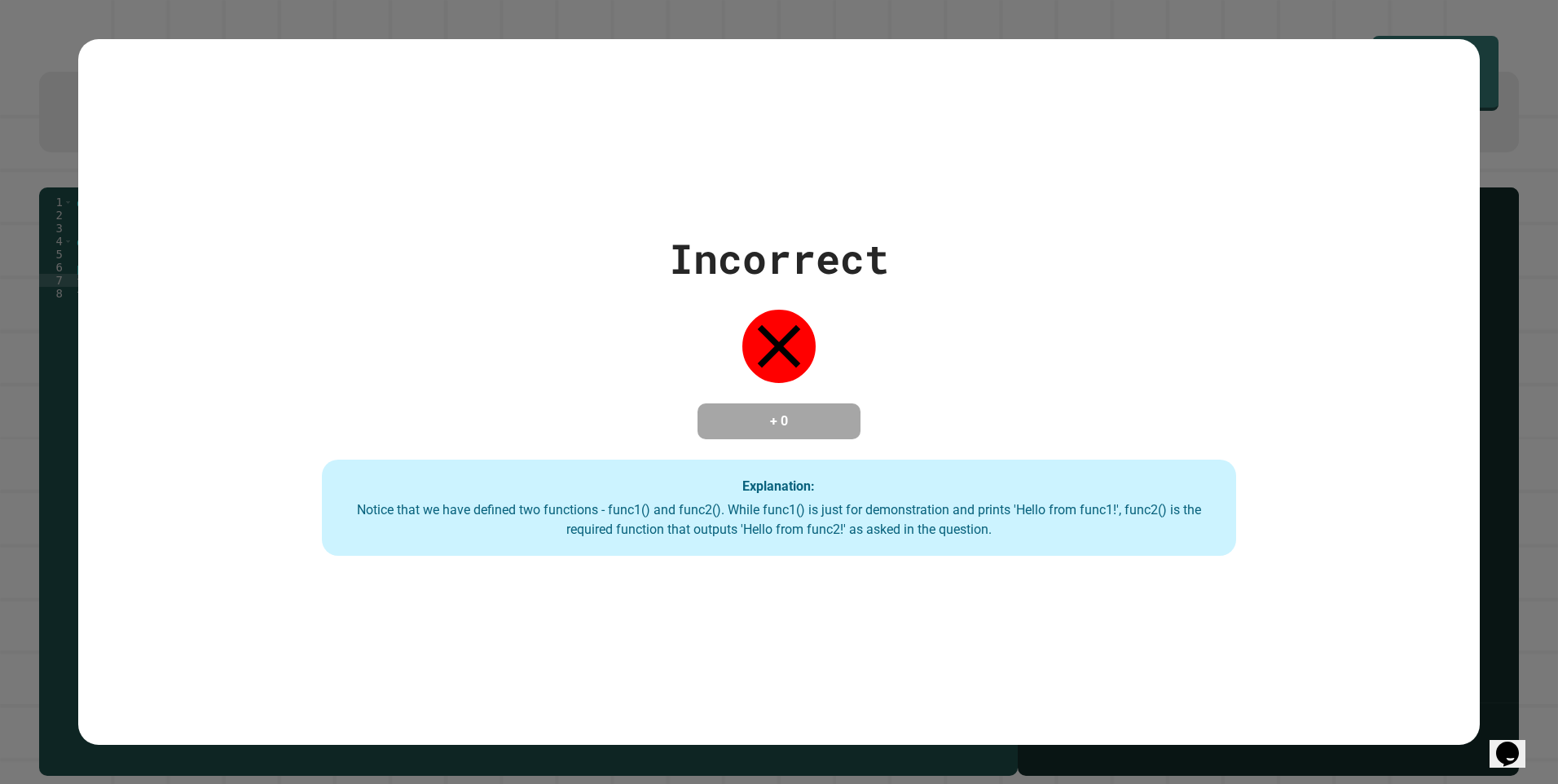
type textarea "*******"
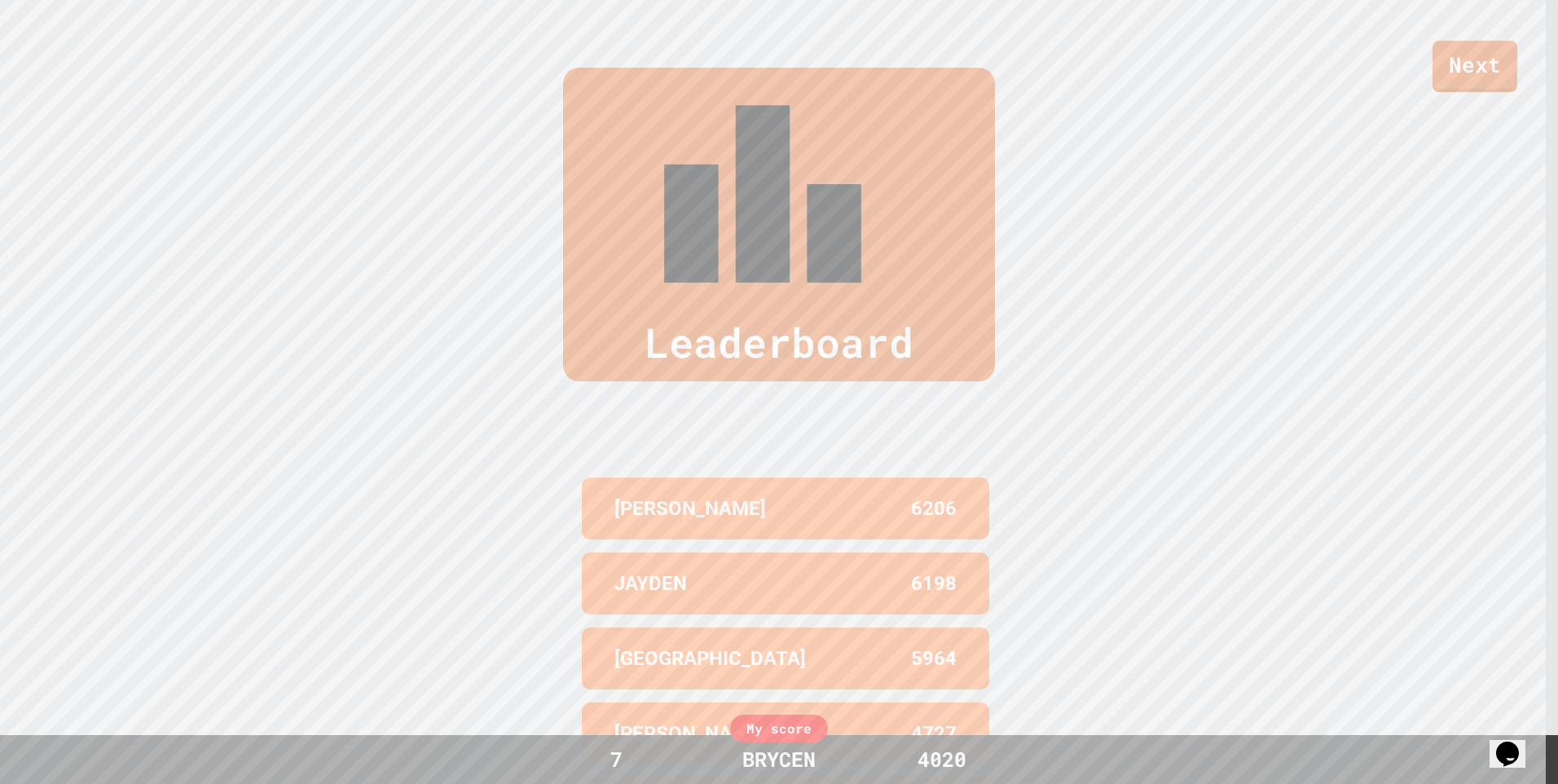
scroll to position [790, 0]
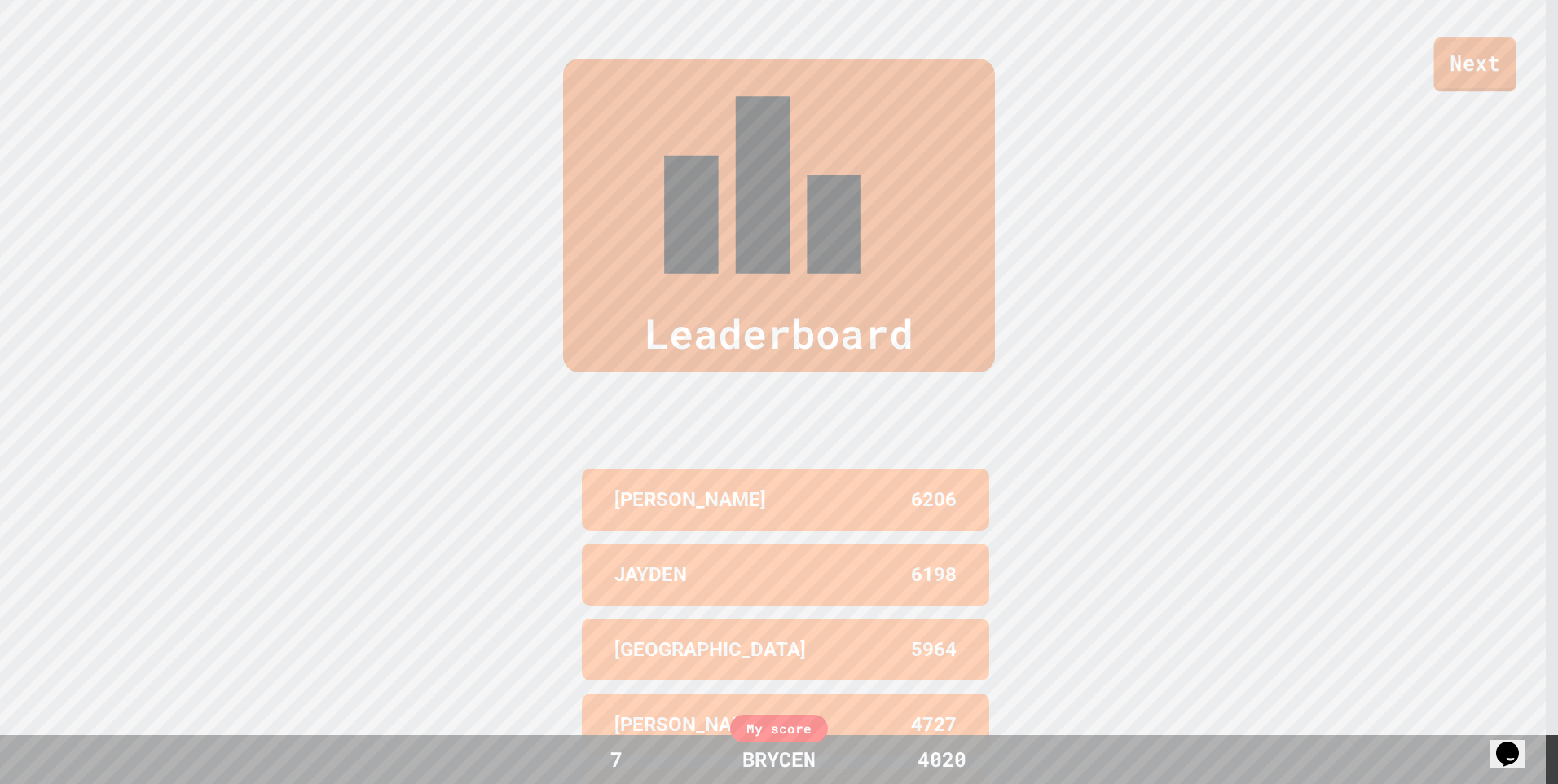
click at [1453, 67] on link "Next" at bounding box center [1475, 64] width 83 height 54
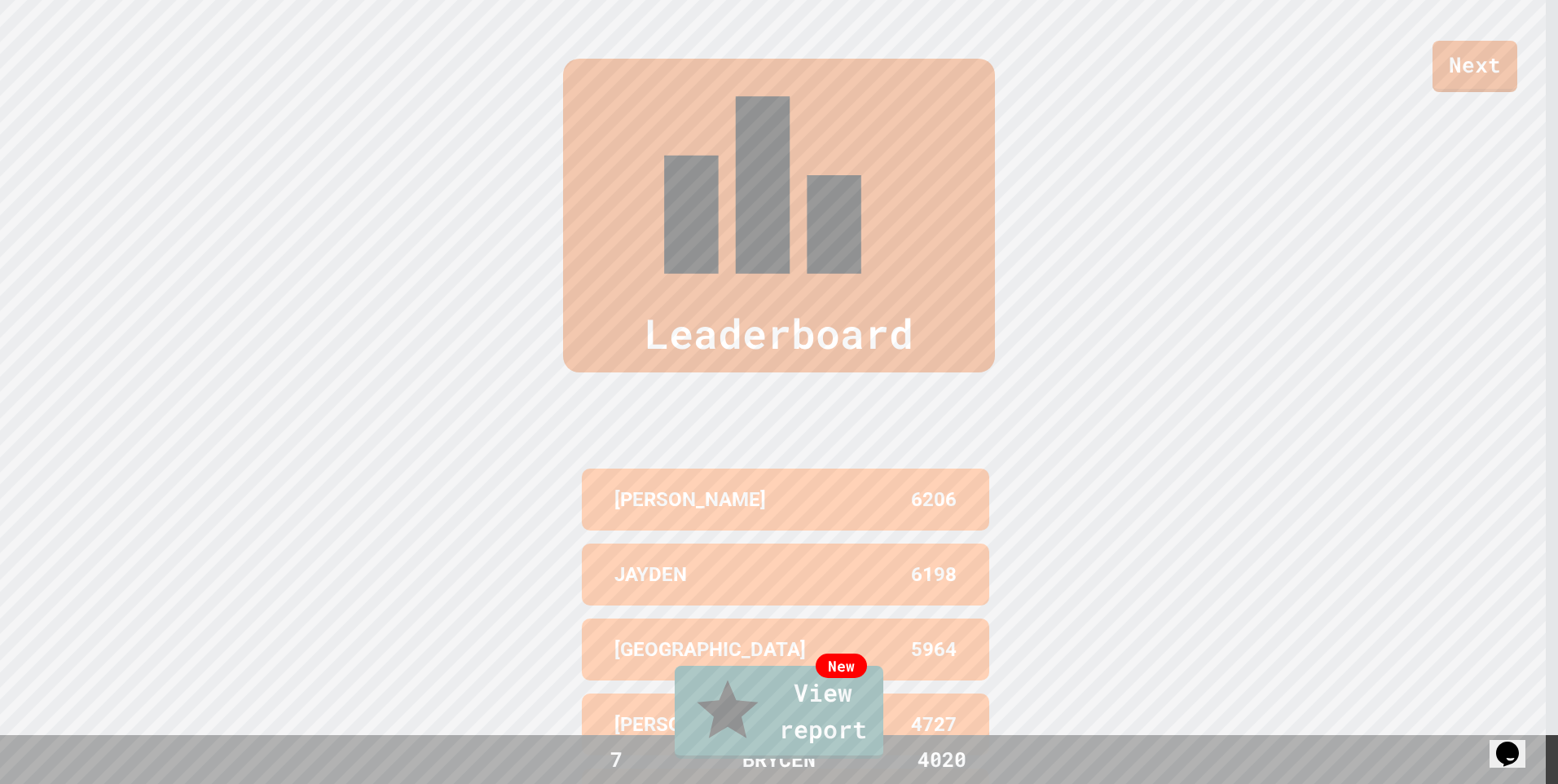
drag, startPoint x: 1475, startPoint y: 53, endPoint x: 1464, endPoint y: 53, distance: 11.0
drag, startPoint x: 1464, startPoint y: 53, endPoint x: 1307, endPoint y: 132, distance: 175.8
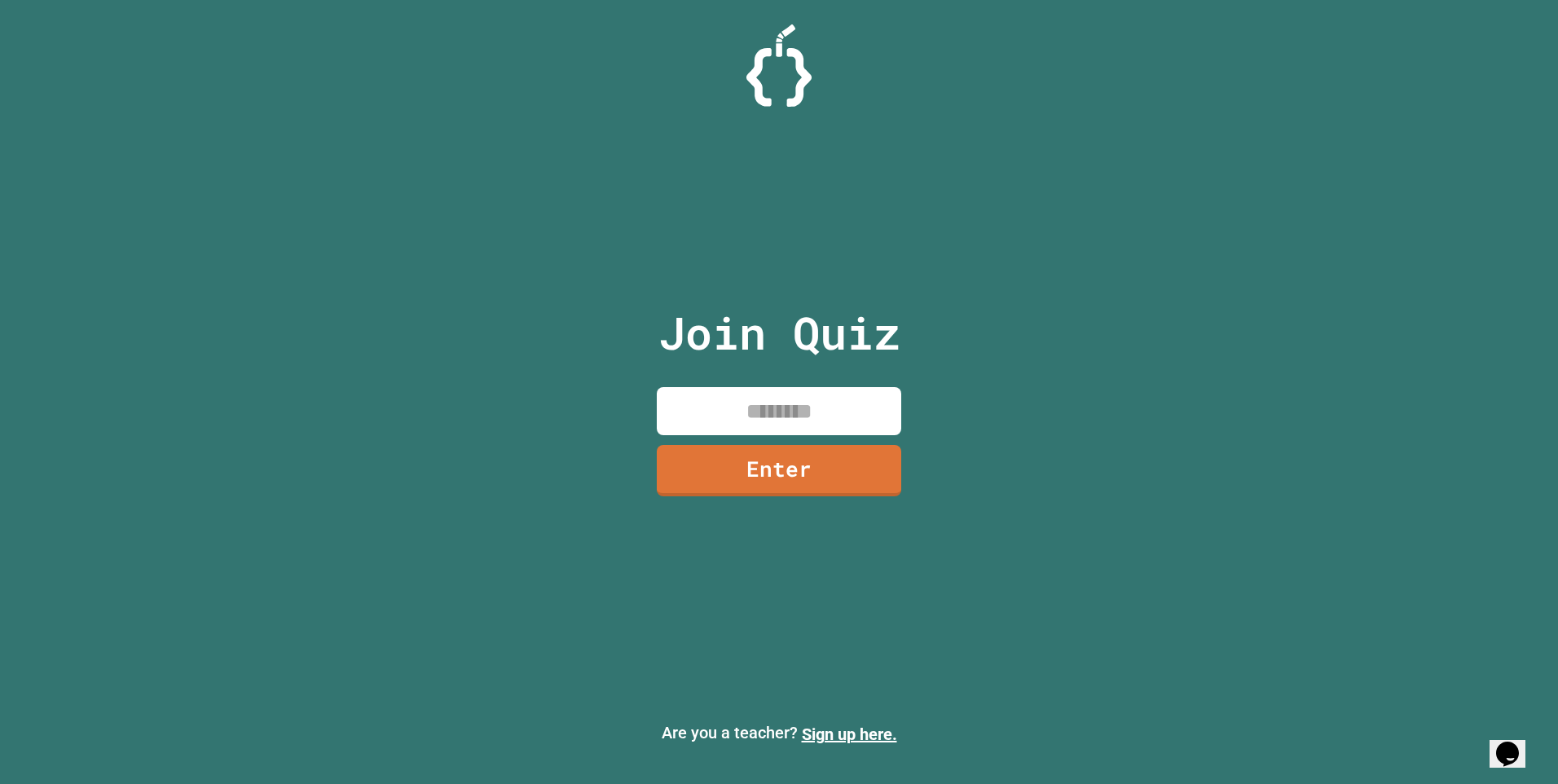
click at [736, 392] on input at bounding box center [779, 411] width 245 height 48
type input "********"
click at [796, 462] on link "Enter" at bounding box center [779, 469] width 241 height 54
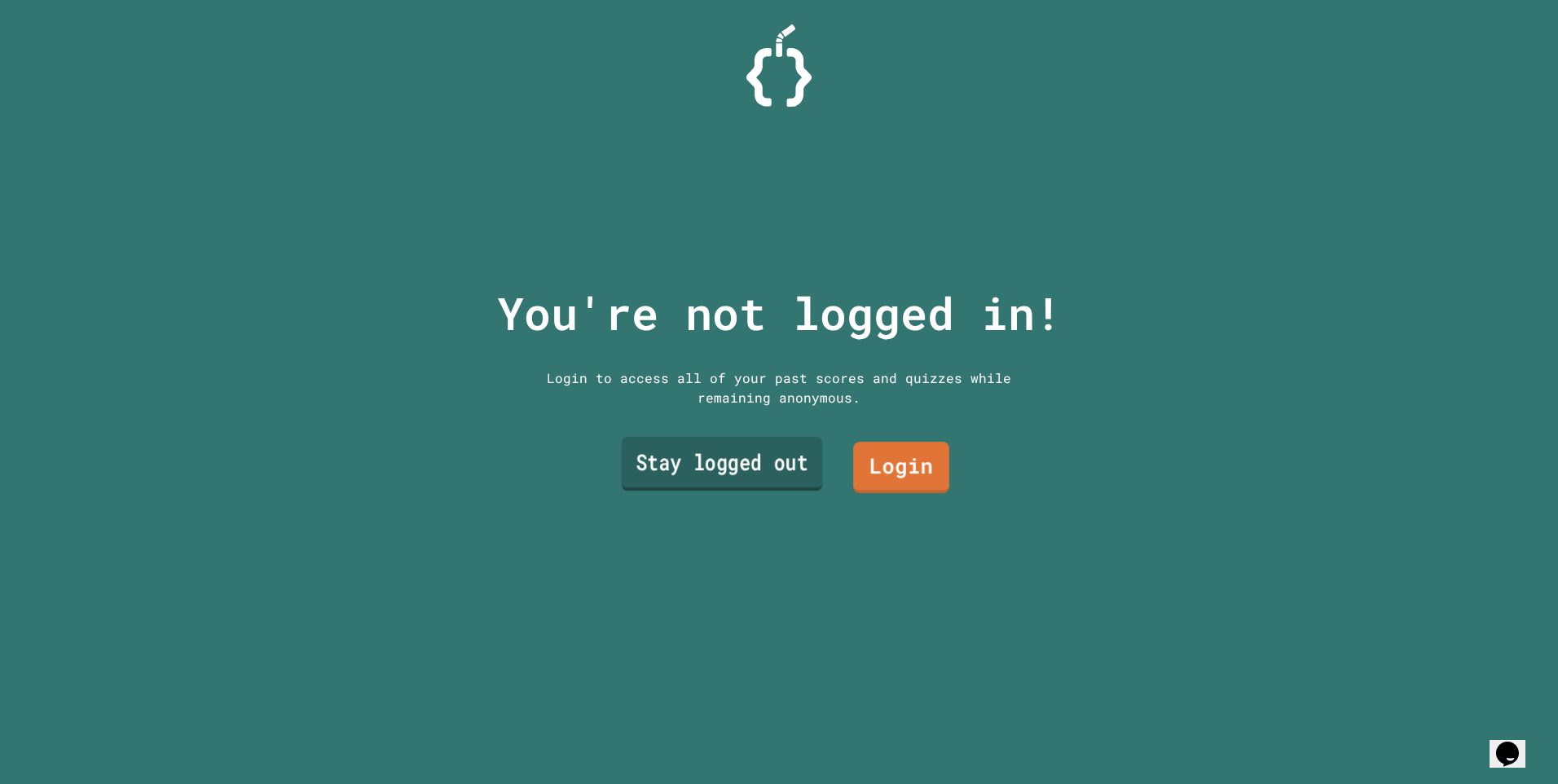
click at [801, 458] on link "Stay logged out" at bounding box center [723, 463] width 202 height 54
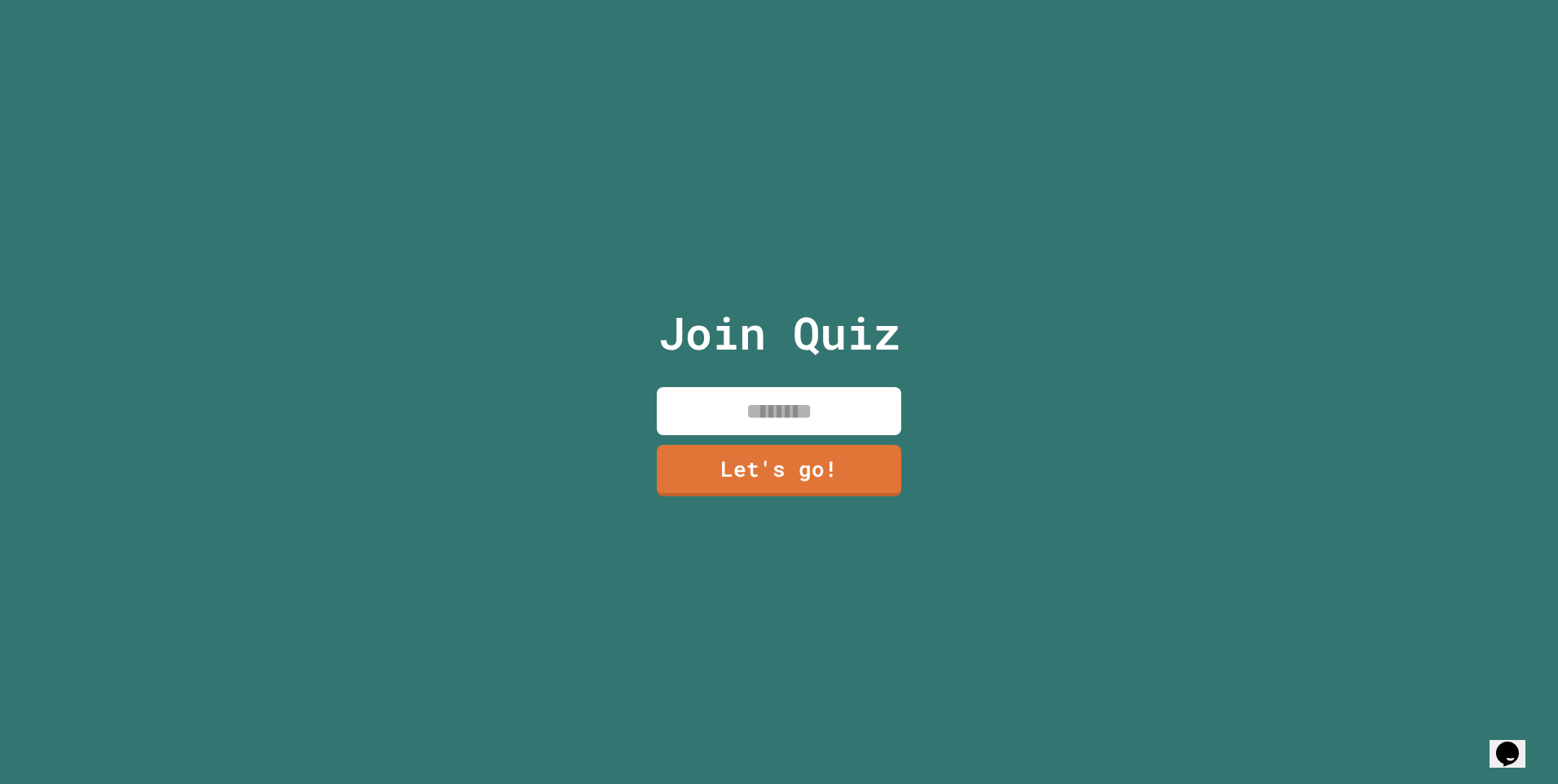
click at [757, 423] on input at bounding box center [779, 411] width 245 height 48
type input "******"
click at [851, 445] on link "Let's go!" at bounding box center [779, 470] width 245 height 51
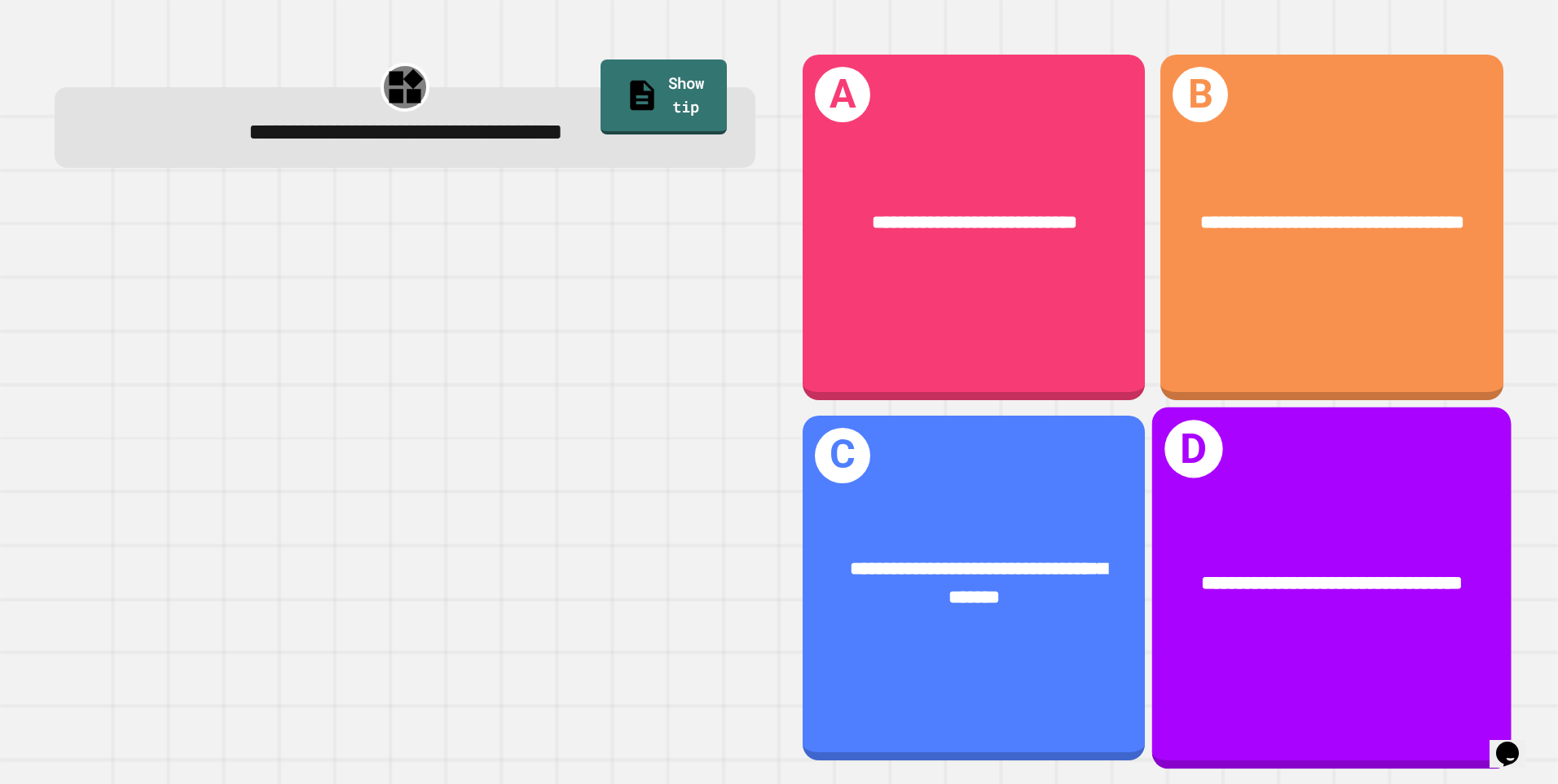
click at [1218, 491] on div "**********" at bounding box center [1332, 587] width 359 height 362
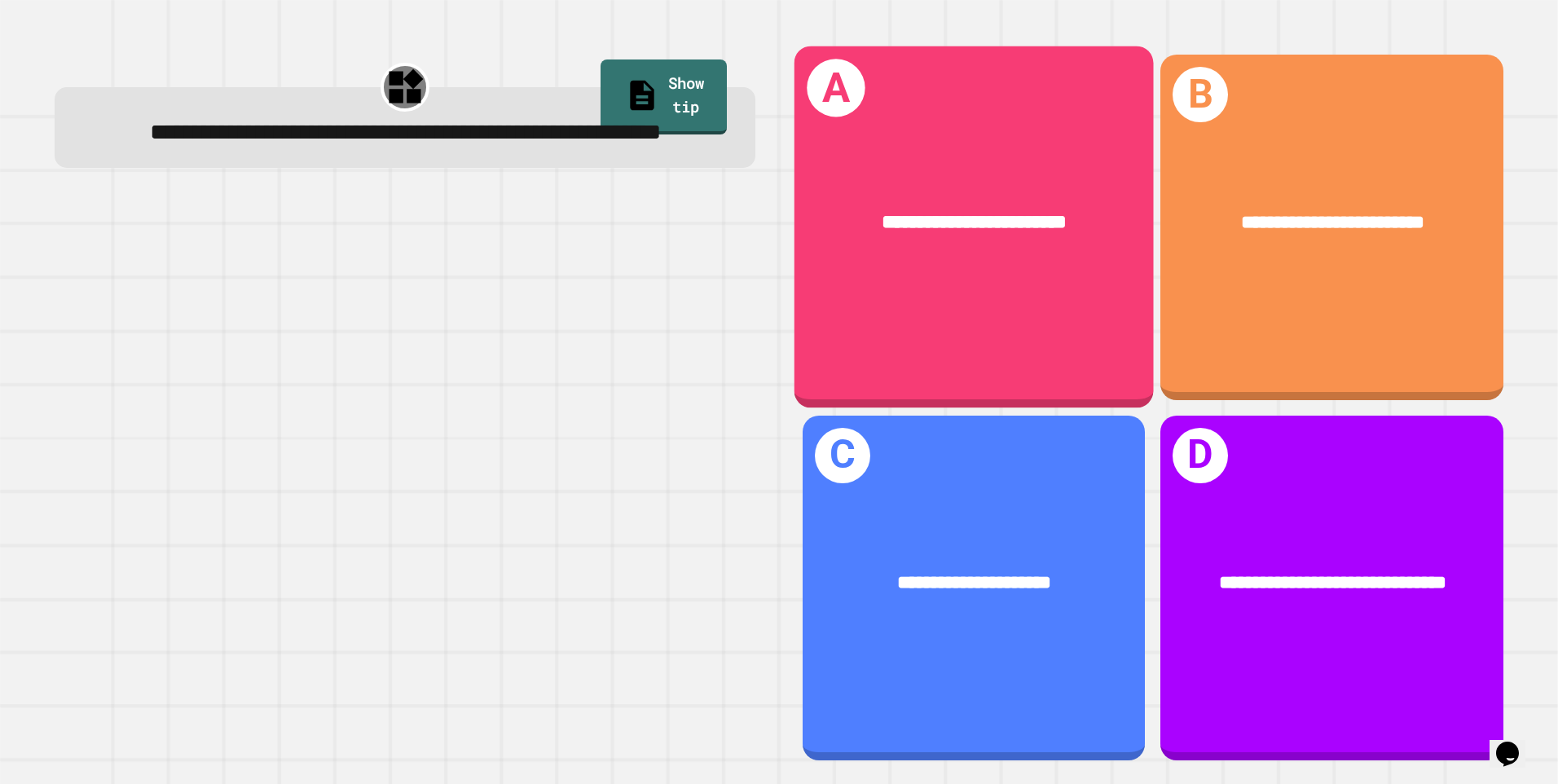
click at [947, 230] on div "**********" at bounding box center [975, 223] width 281 height 30
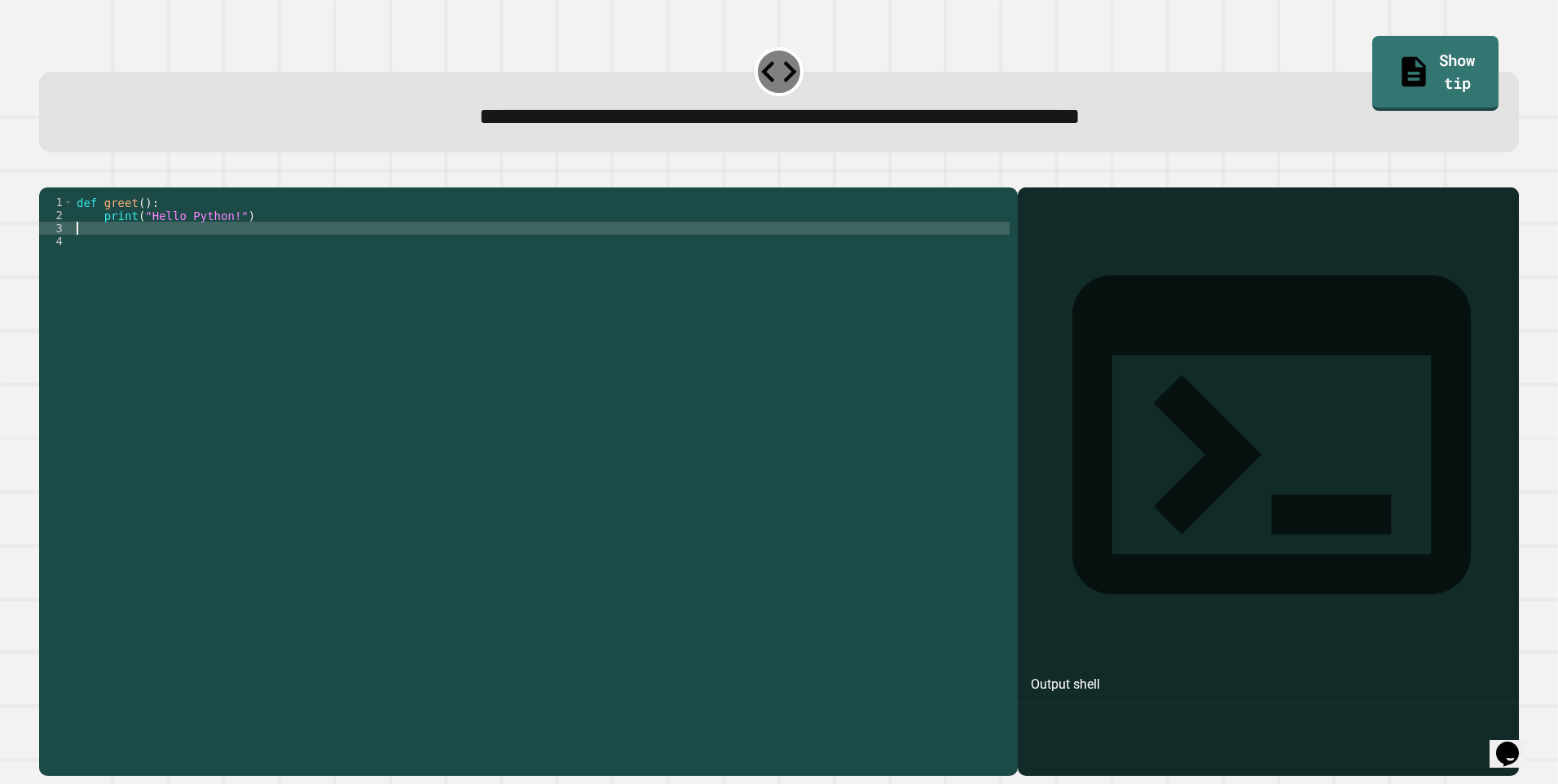
click at [79, 257] on div "def greet ( ) : print ( "Hello Python!" )" at bounding box center [541, 462] width 936 height 535
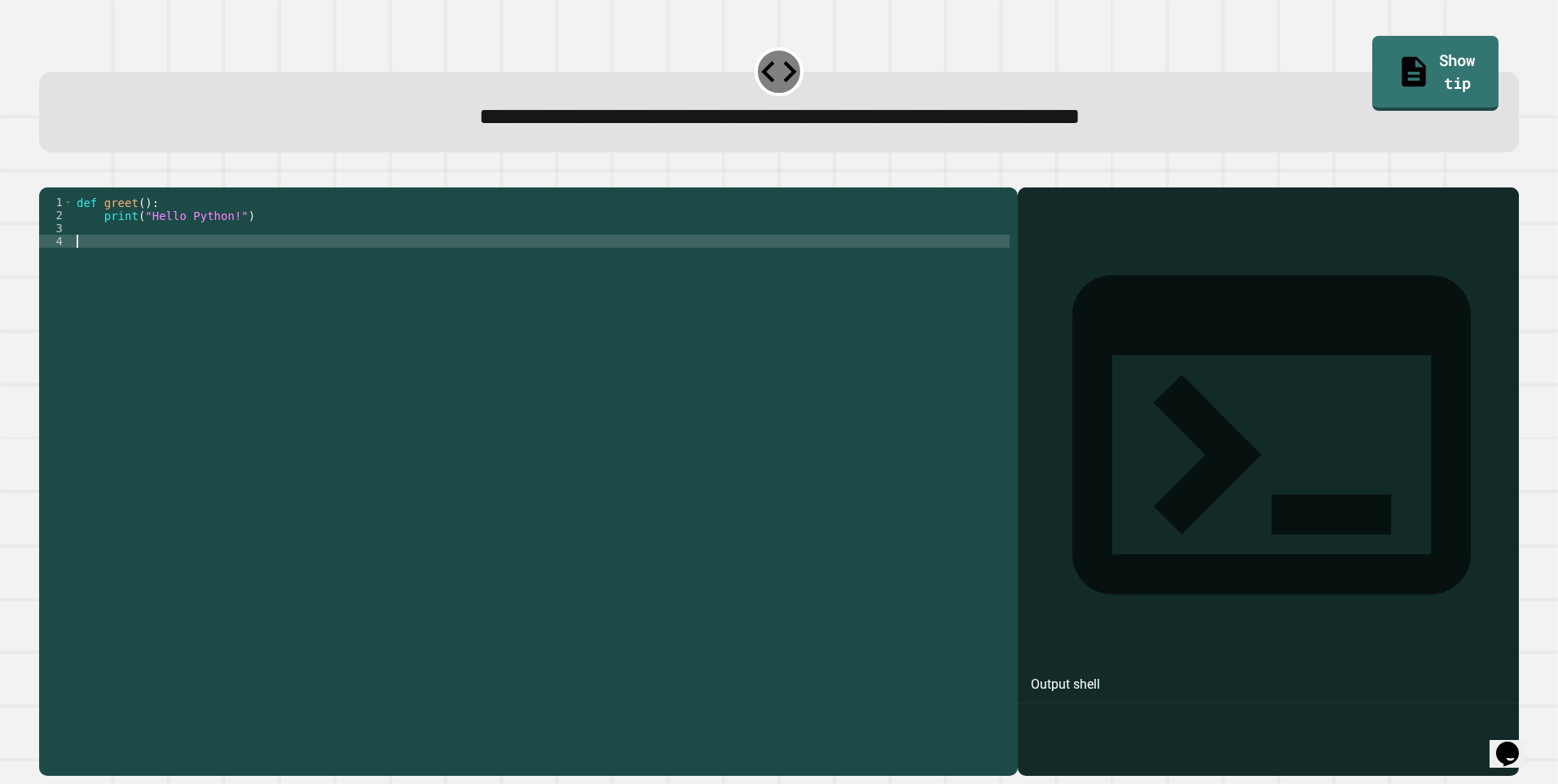
click at [77, 263] on div "def greet ( ) : print ( "Hello Python!" )" at bounding box center [541, 462] width 936 height 535
click at [72, 235] on div "3" at bounding box center [56, 228] width 34 height 13
click at [48, 174] on icon "button" at bounding box center [48, 174] width 0 height 0
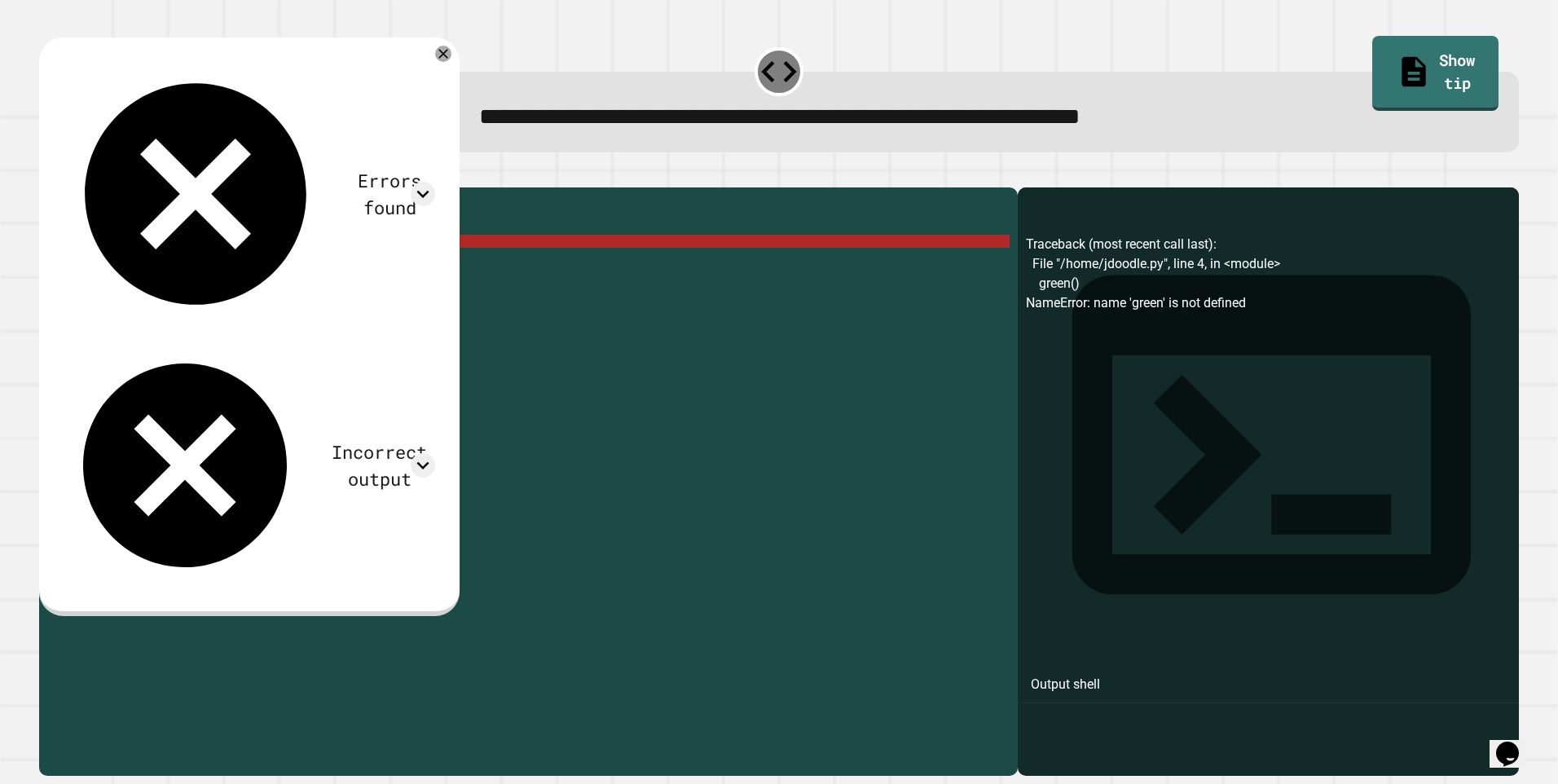
click at [132, 266] on div "def greet ( ) : print ( "Hello Python!" ) green ( )" at bounding box center [541, 462] width 936 height 535
click at [110, 260] on div "def greet ( ) : print ( "Hello Python!" ) green ( )" at bounding box center [541, 462] width 936 height 535
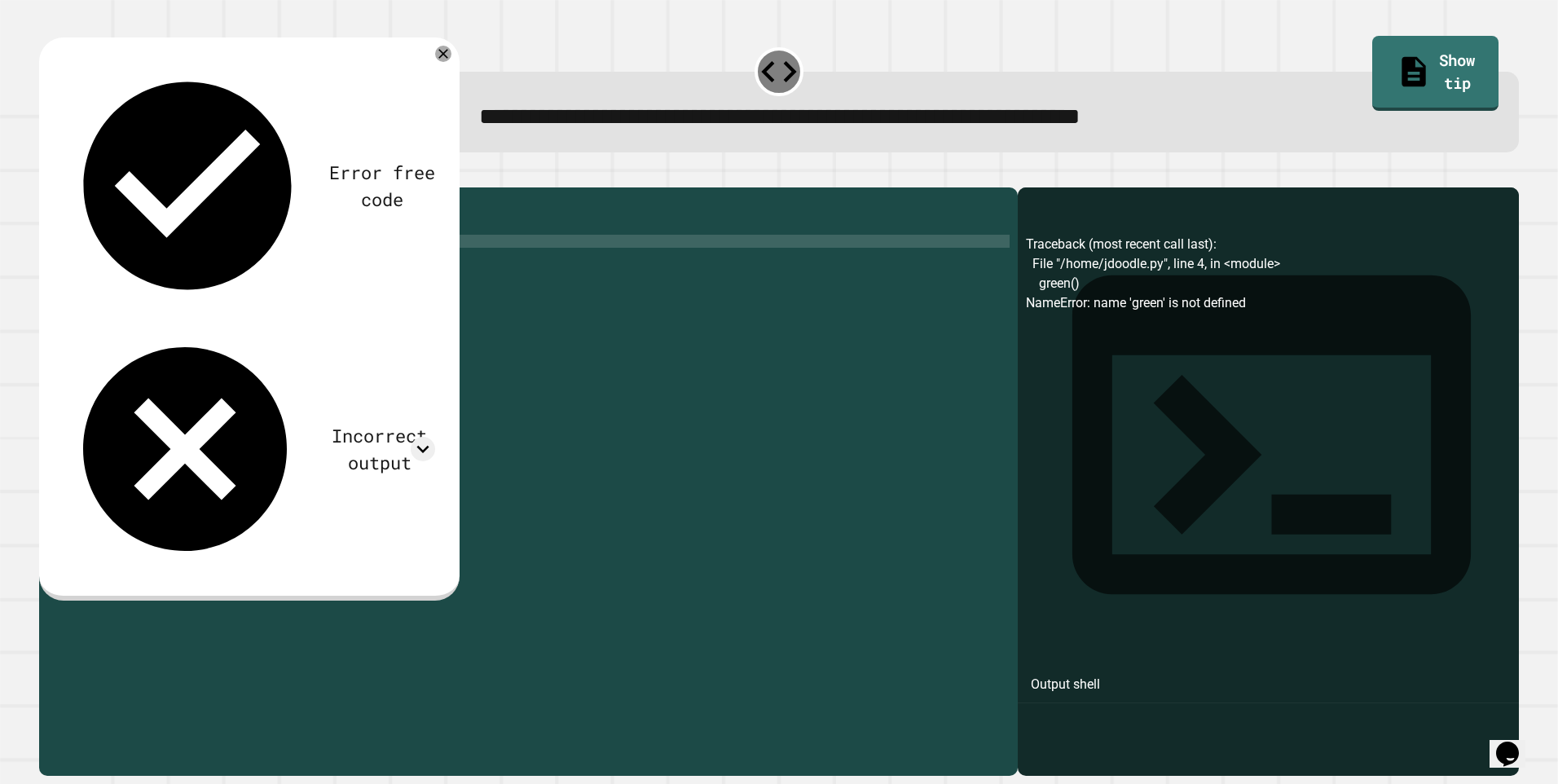
scroll to position [0, 2]
click at [48, 174] on icon "button" at bounding box center [48, 174] width 0 height 0
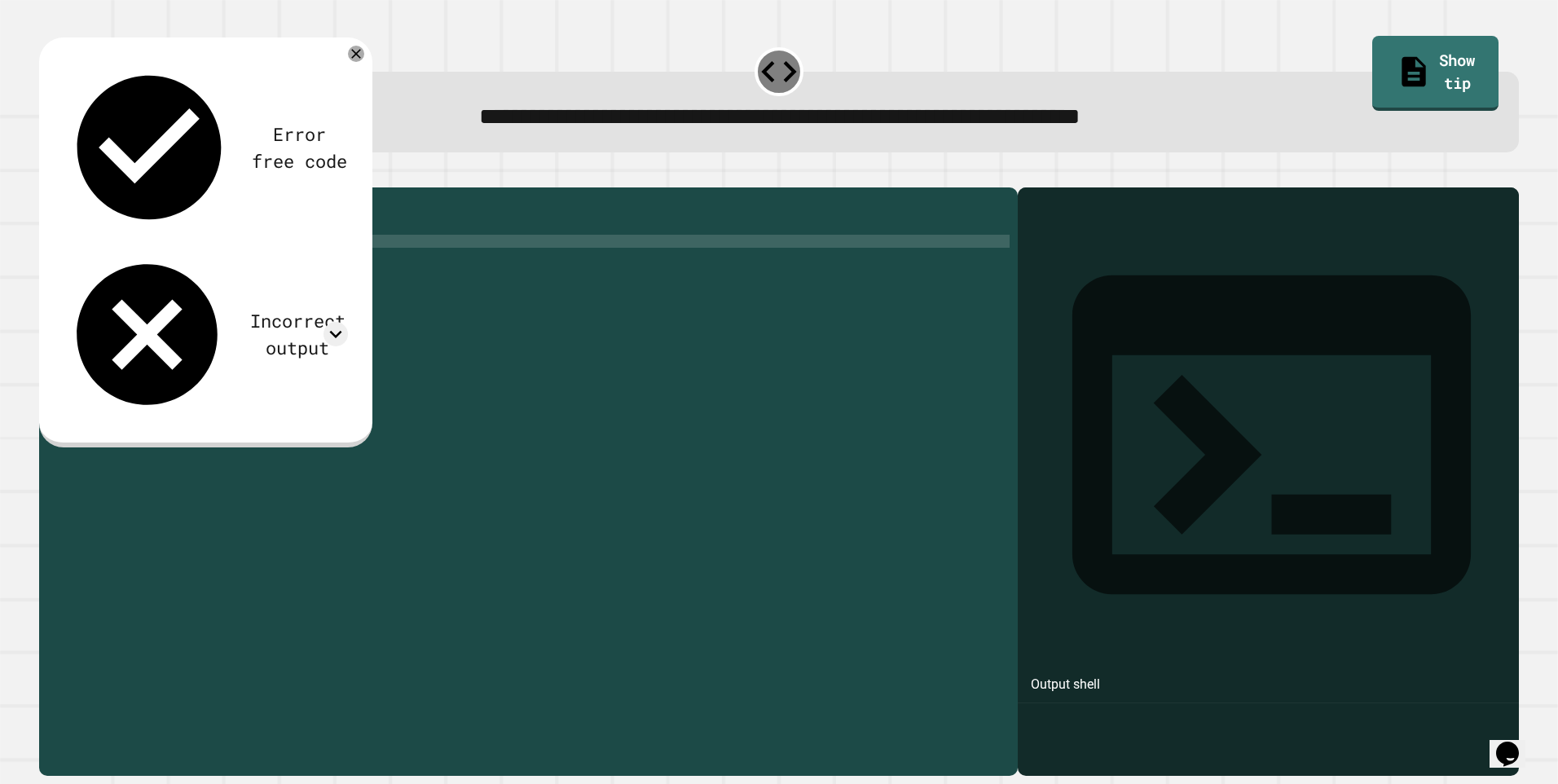
click at [132, 266] on div "def greet ( ) : print ( "Hello Python!" ) greet" at bounding box center [541, 462] width 936 height 535
type textarea "*******"
click at [48, 174] on icon "button" at bounding box center [48, 174] width 0 height 0
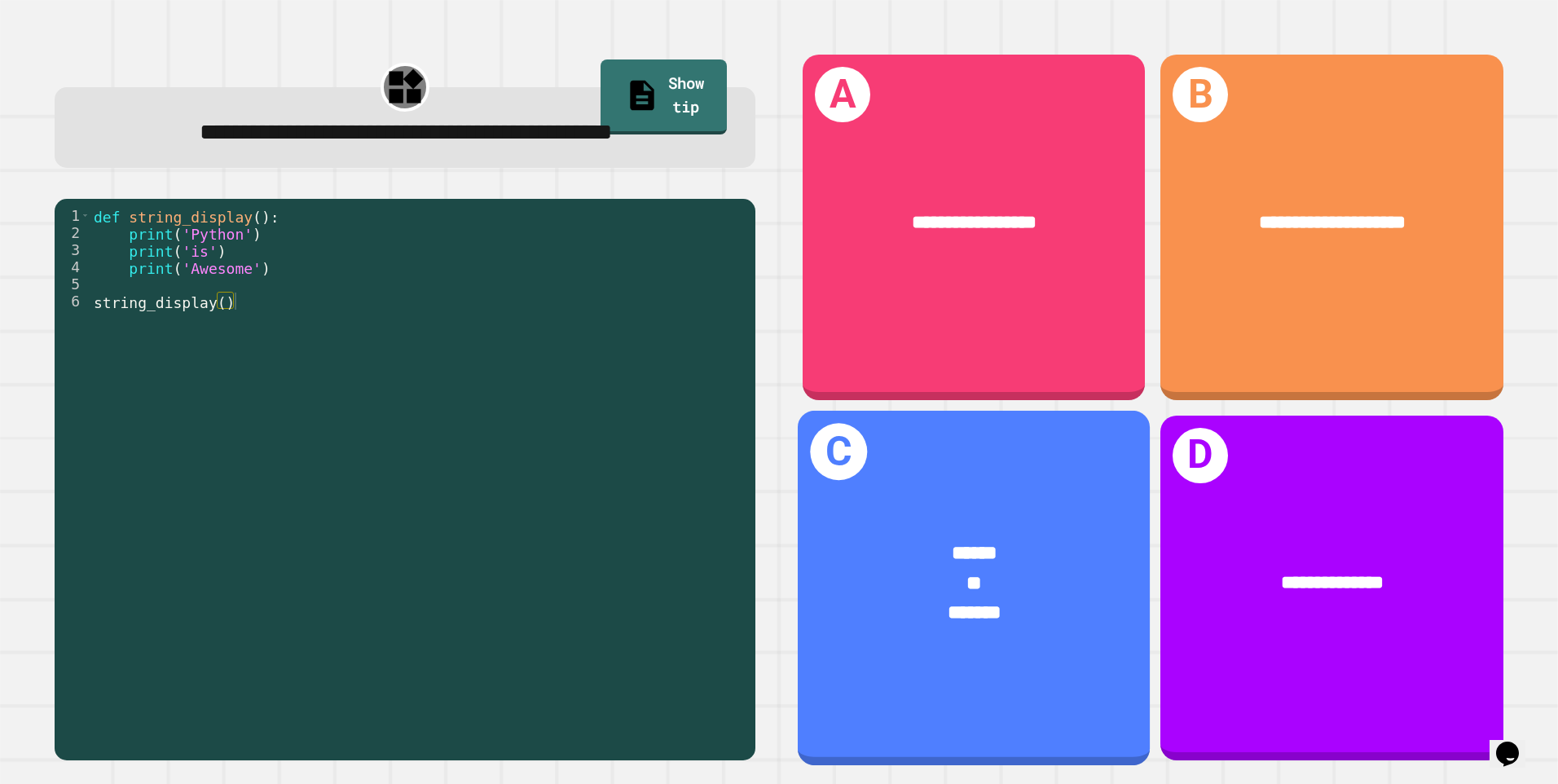
click at [1097, 501] on div "****** ** *******" at bounding box center [974, 583] width 352 height 166
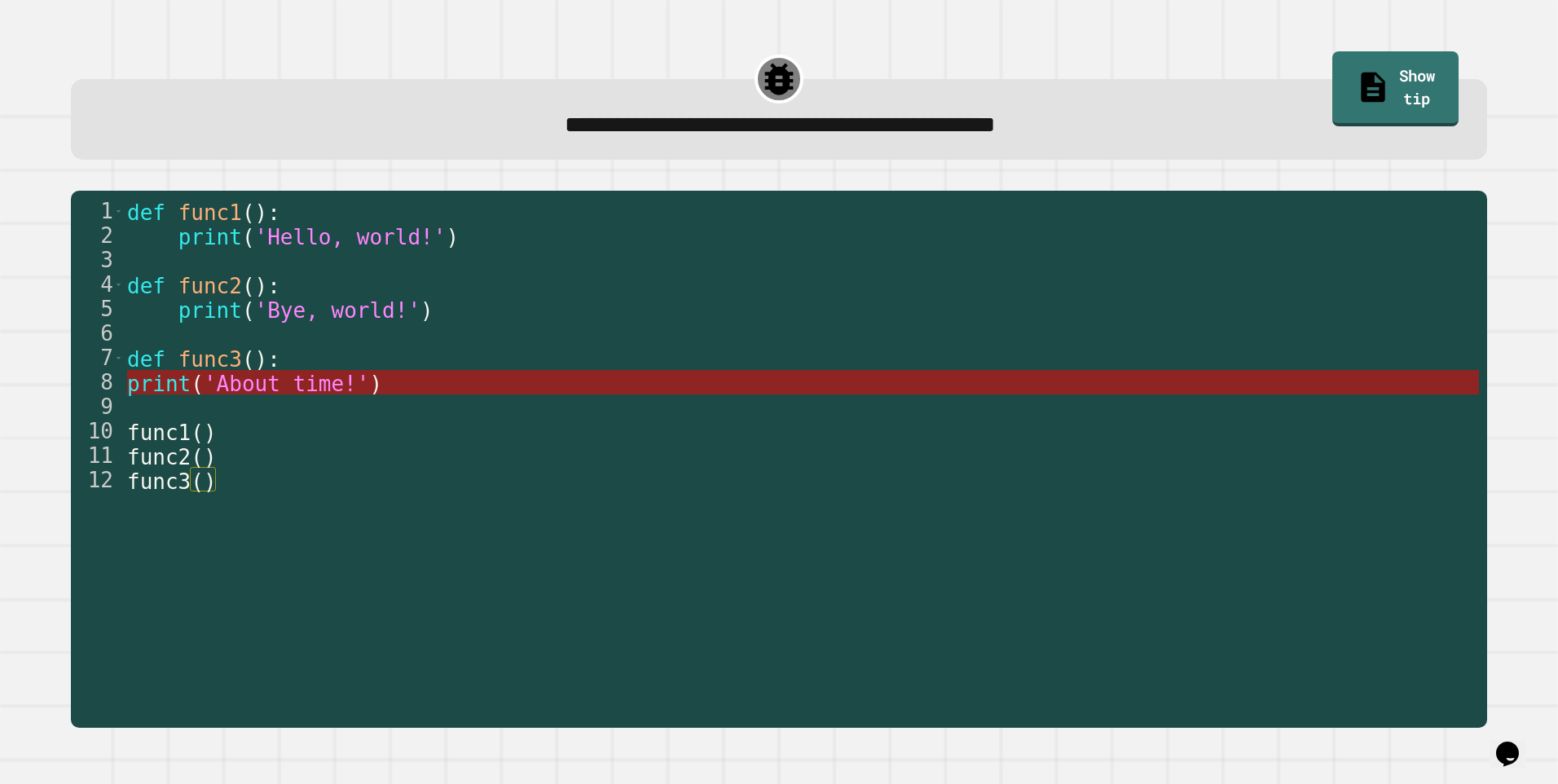
click at [229, 389] on span "'About time!'" at bounding box center [286, 383] width 166 height 25
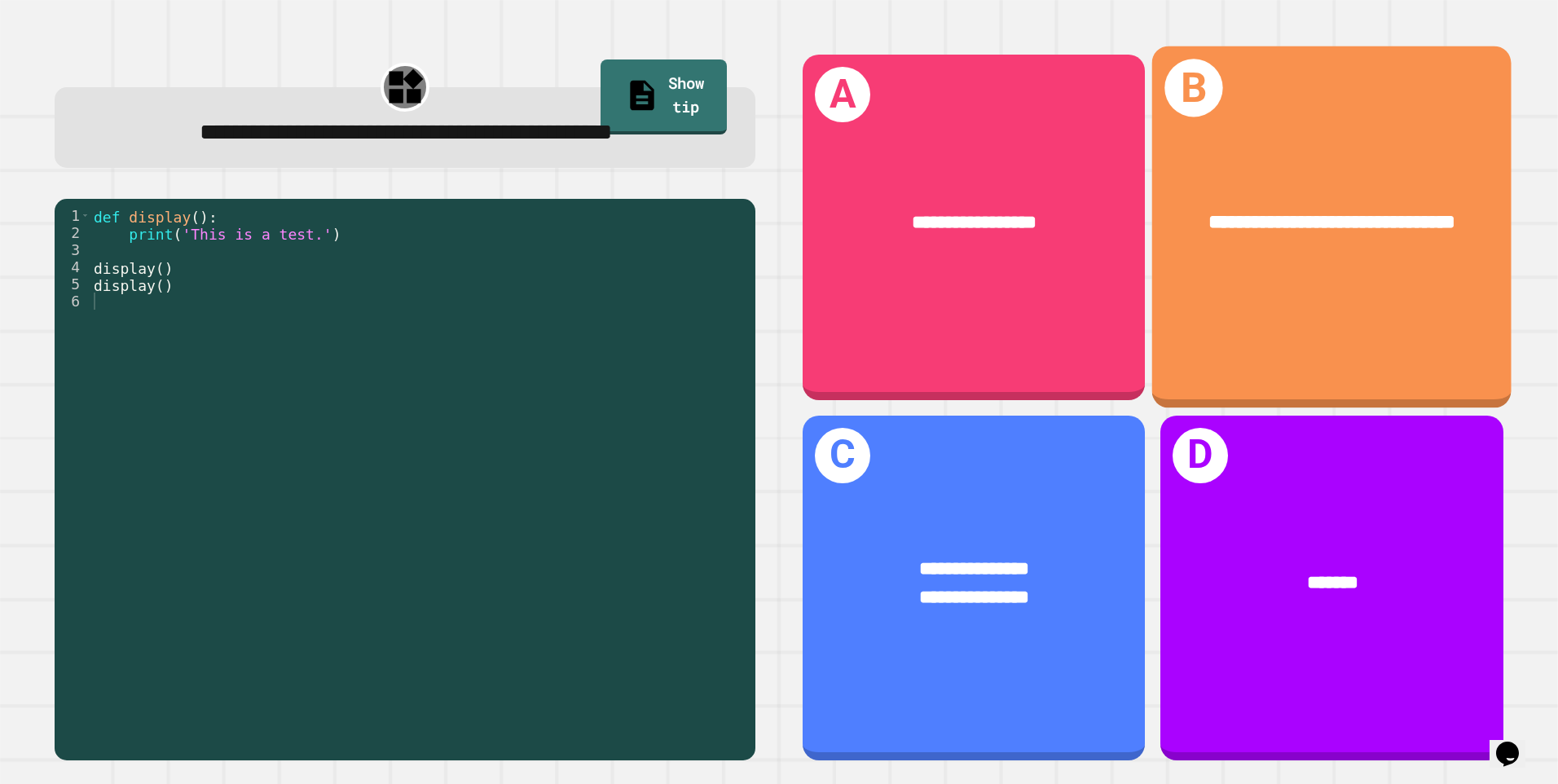
click at [1207, 241] on div "**********" at bounding box center [1332, 223] width 359 height 108
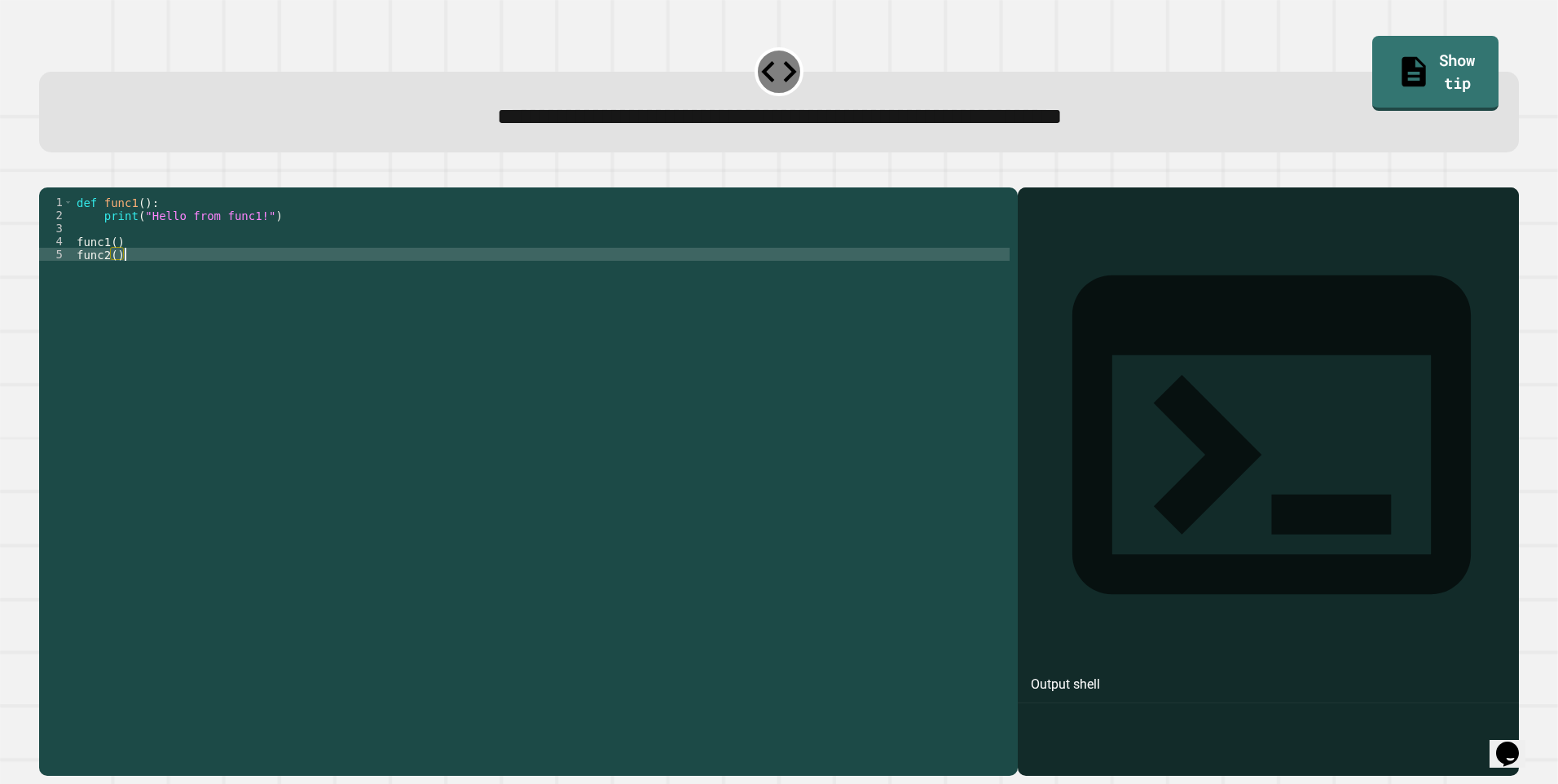
click at [67, 235] on div "3" at bounding box center [56, 228] width 34 height 13
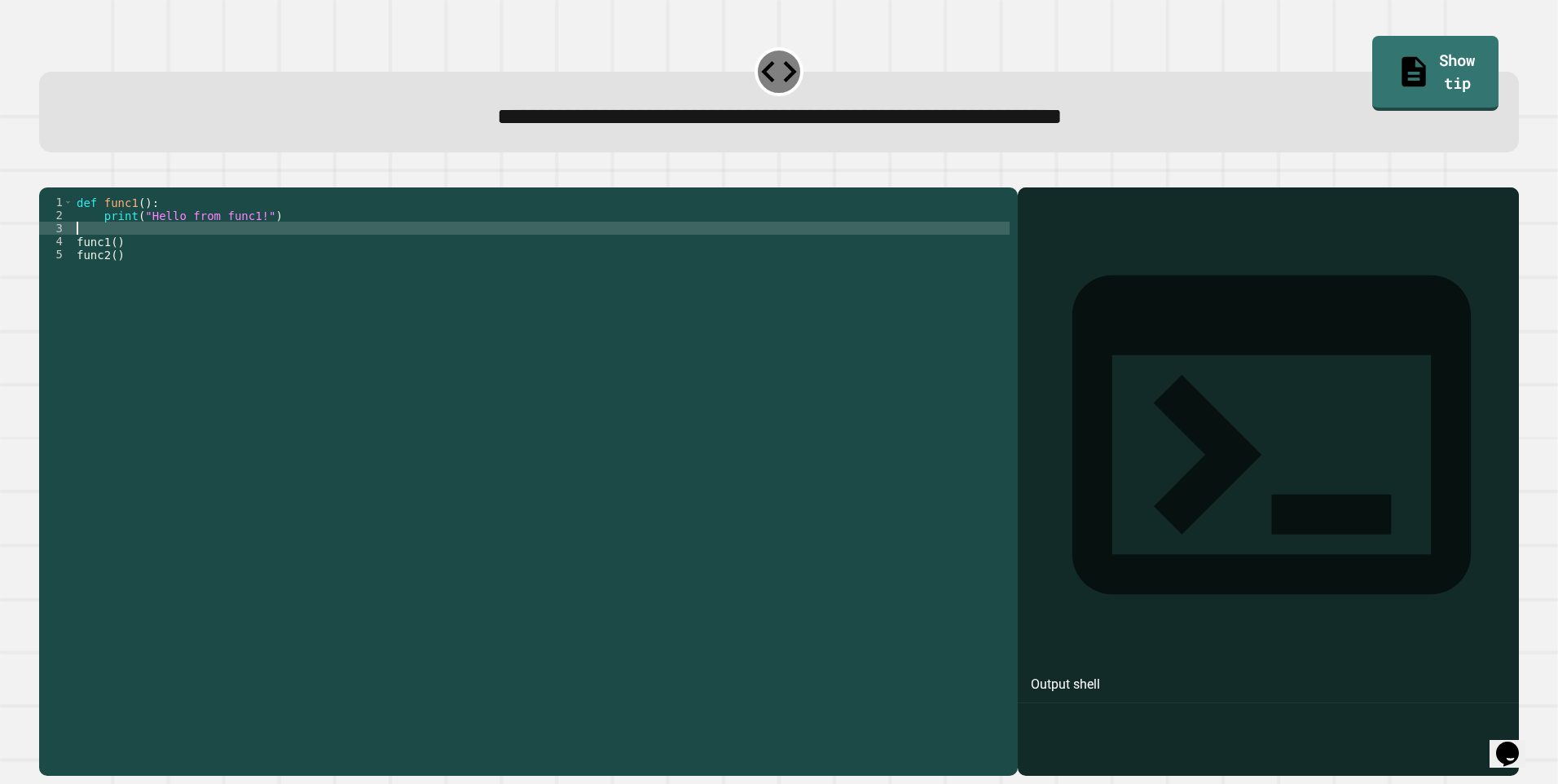
click at [77, 251] on div "def func1 ( ) : print ( "Hello from func1!" ) func1 ( ) func2 ( )" at bounding box center [541, 462] width 936 height 535
type textarea "*"
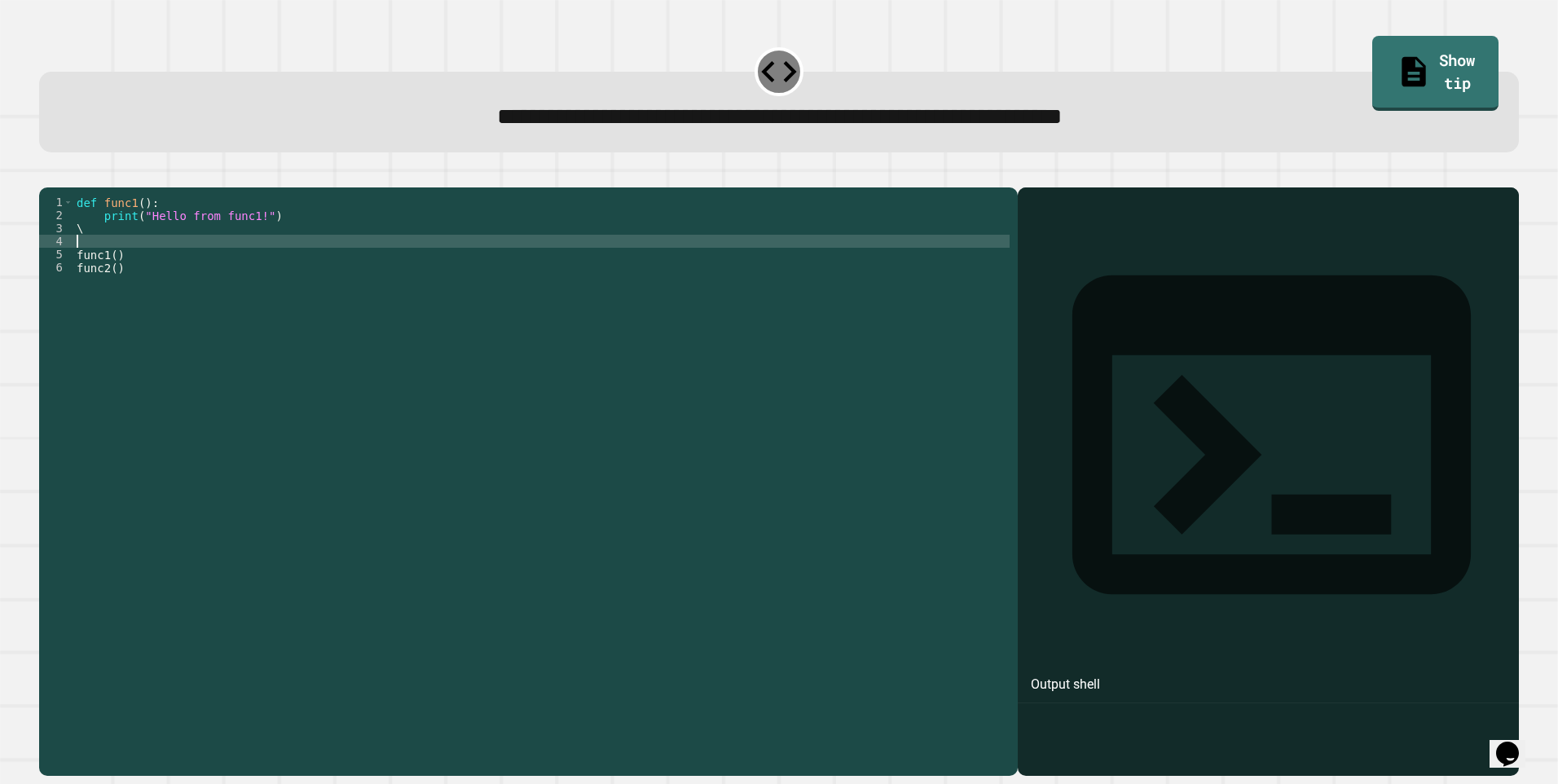
type textarea "*"
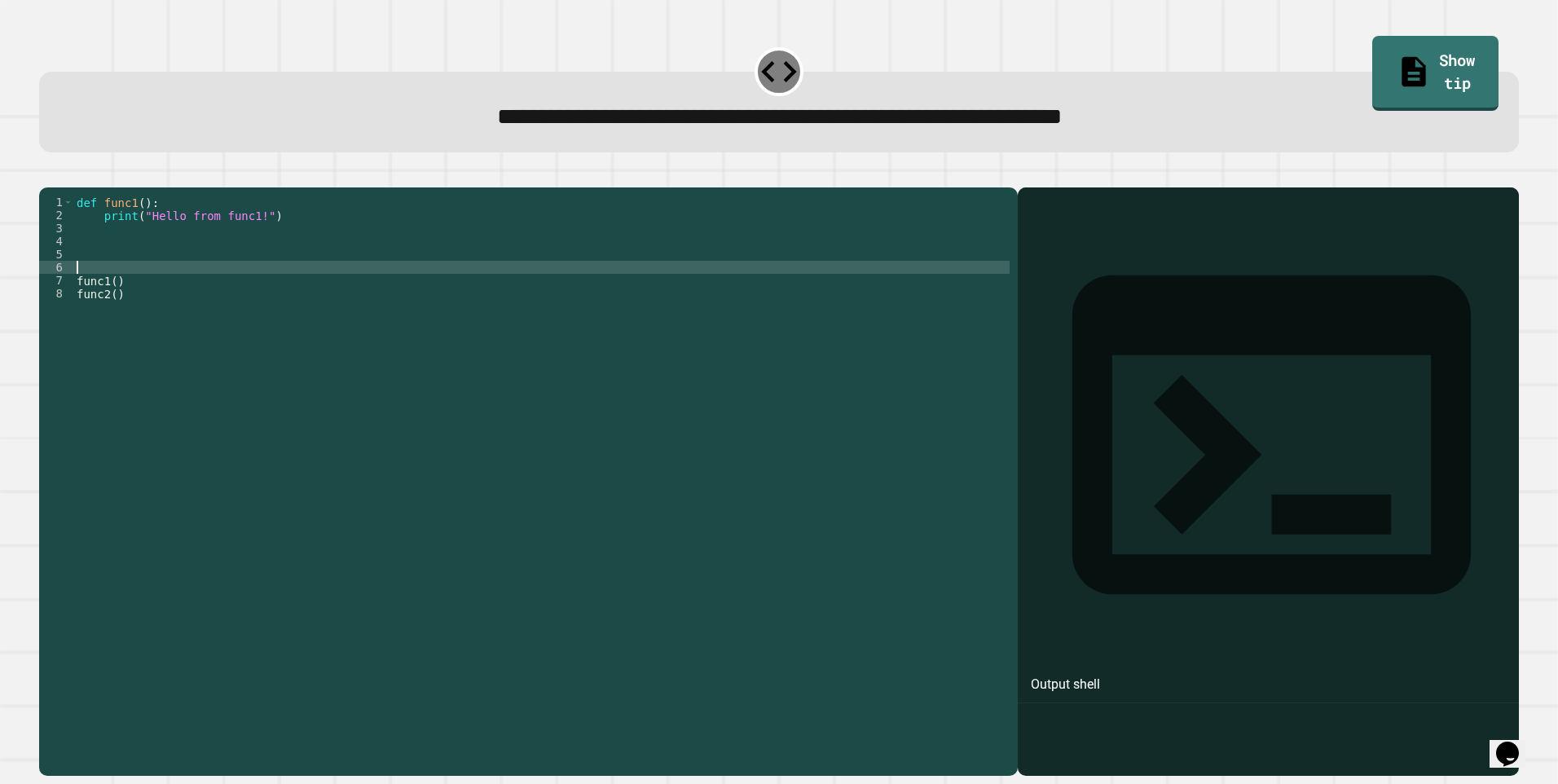
click at [70, 248] on div "4" at bounding box center [56, 241] width 34 height 13
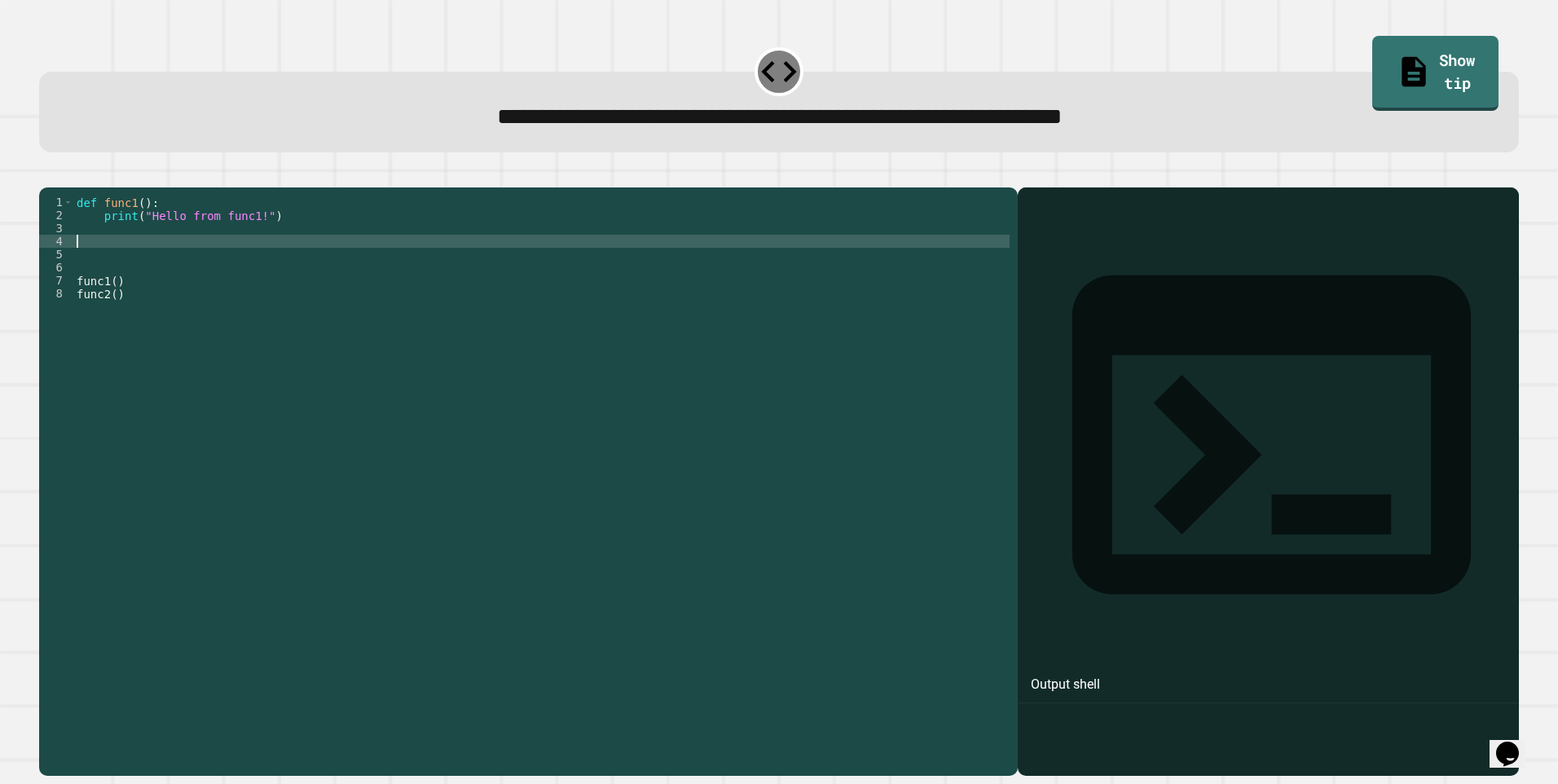
click at [77, 259] on div "def func1 ( ) : print ( "Hello from func1!" ) func1 ( ) func2 ( )" at bounding box center [541, 462] width 936 height 535
click at [77, 252] on div "def func1 ( ) : print ( "Hello from func1!" ) func1 ( ) func2 ( )" at bounding box center [541, 462] width 936 height 535
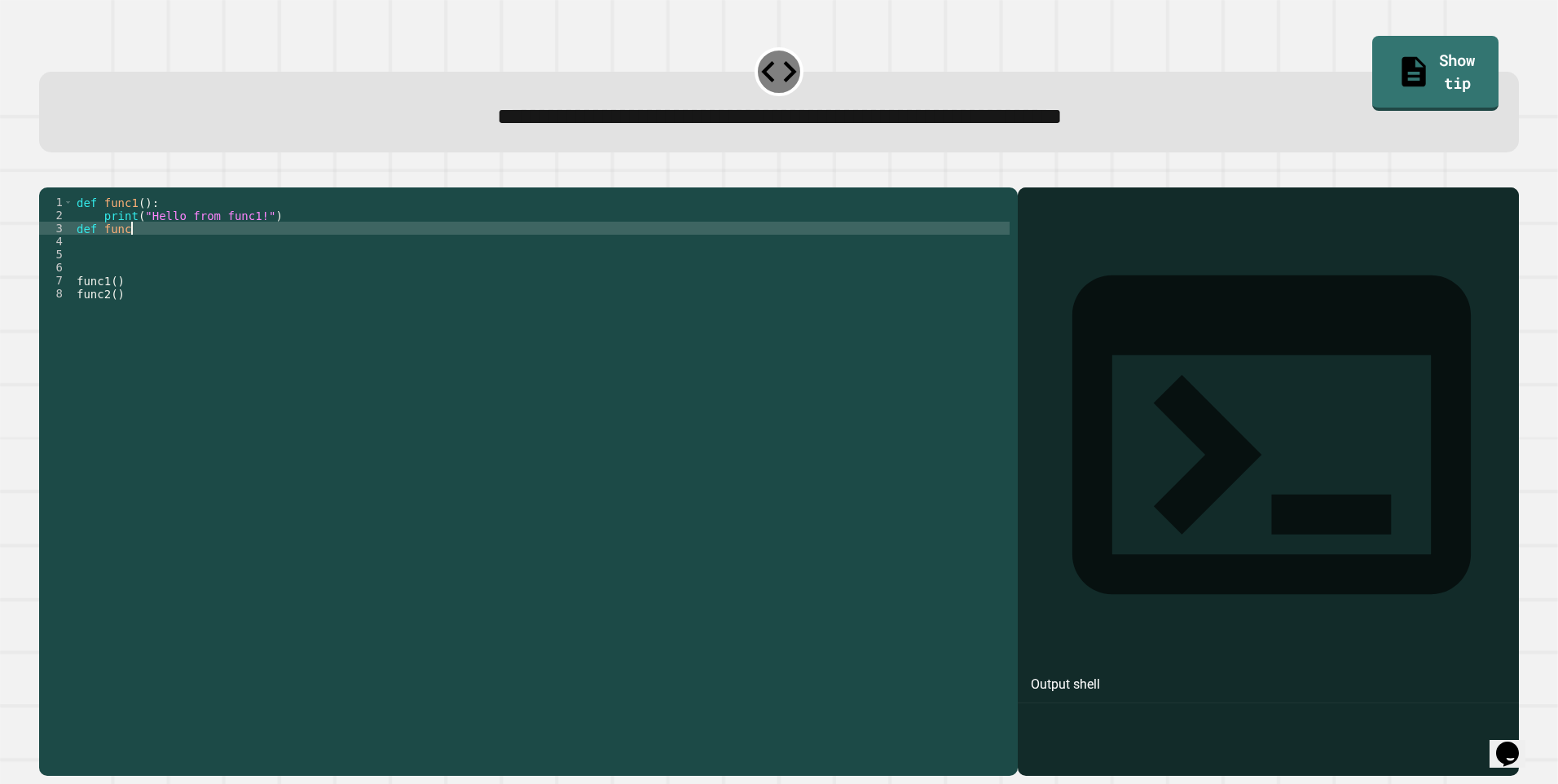
scroll to position [0, 4]
type textarea "**********"
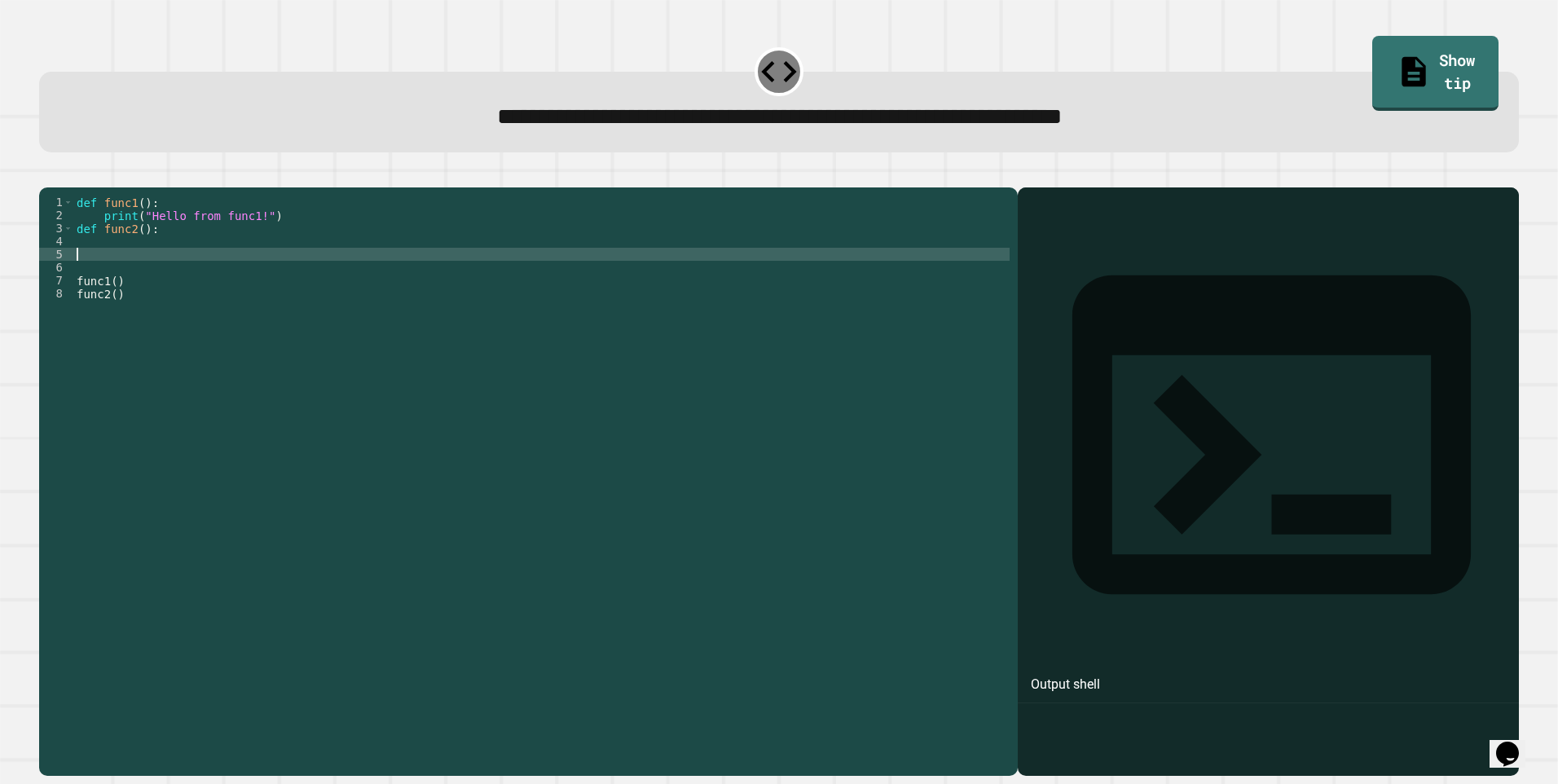
click at [113, 274] on div "def func1 ( ) : print ( "Hello from func1!" ) def func2 ( ) : func1 ( ) func2 (…" at bounding box center [541, 462] width 936 height 535
click at [110, 267] on div "def func1 ( ) : print ( "Hello from func1!" ) def func2 ( ) : func1 ( ) func2 (…" at bounding box center [541, 462] width 936 height 535
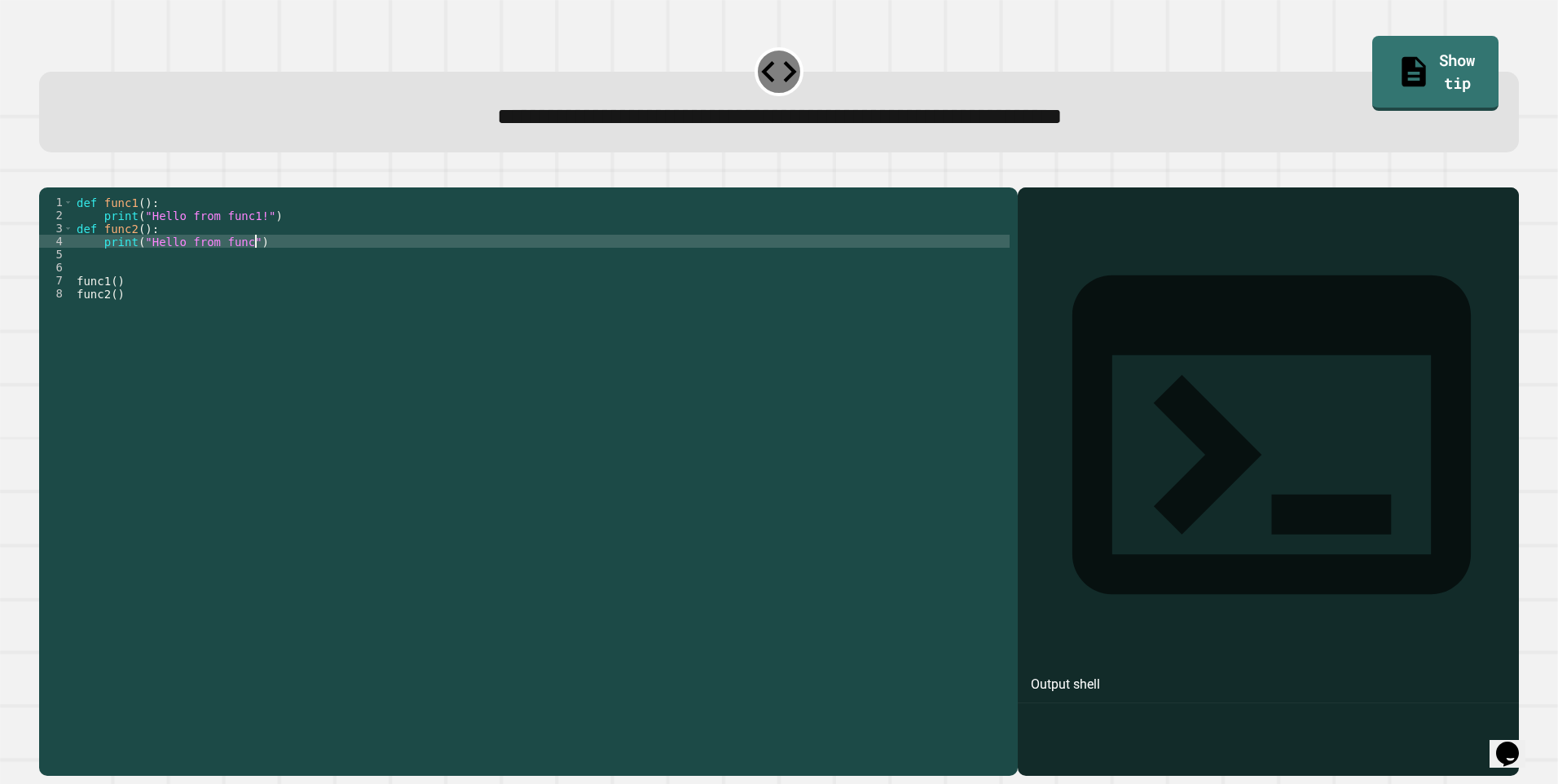
scroll to position [0, 13]
type textarea "**********"
click at [62, 190] on icon "button" at bounding box center [59, 184] width 9 height 11
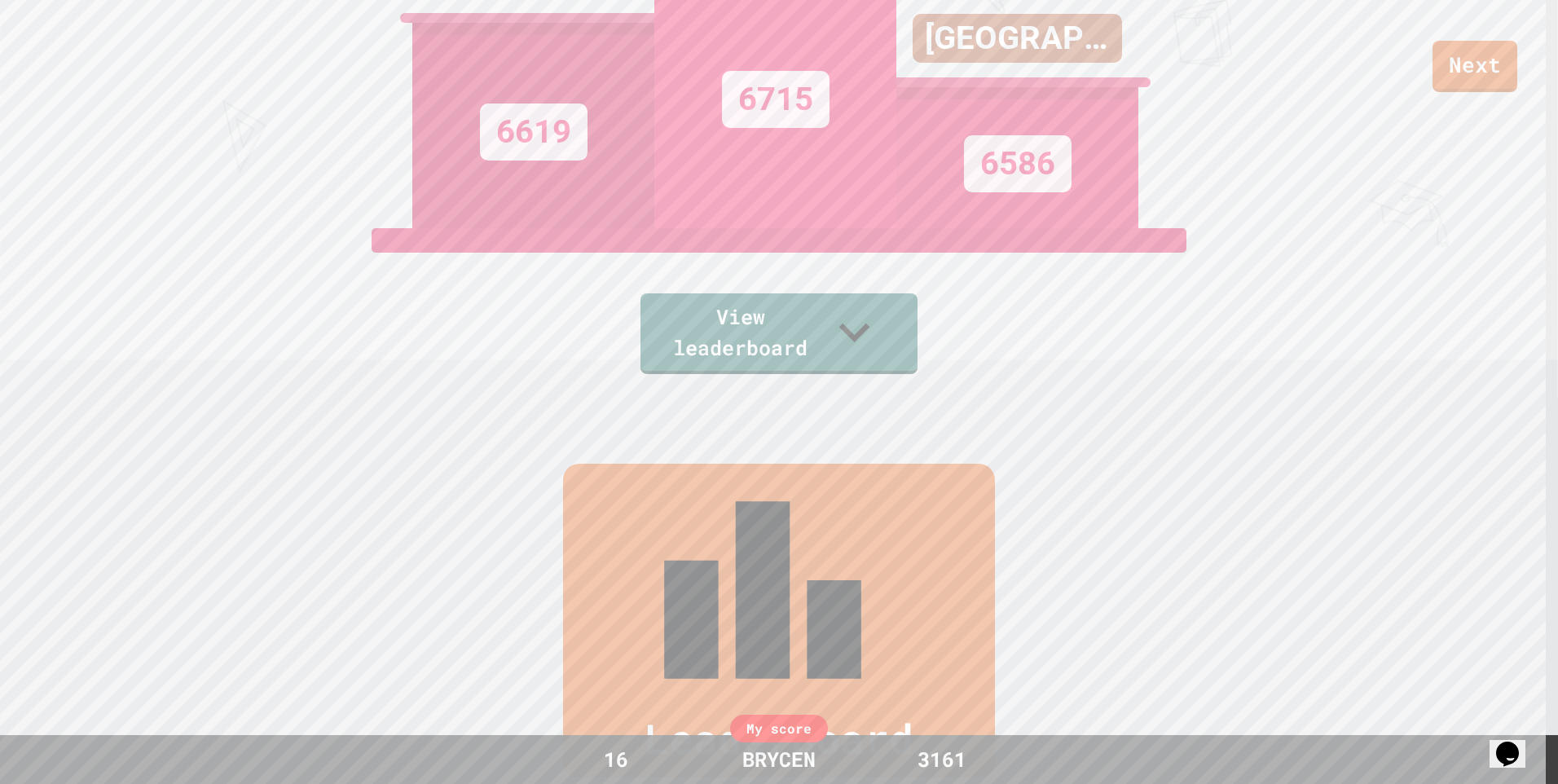
scroll to position [383, 0]
